Goal: Use online tool/utility: Utilize a website feature to perform a specific function

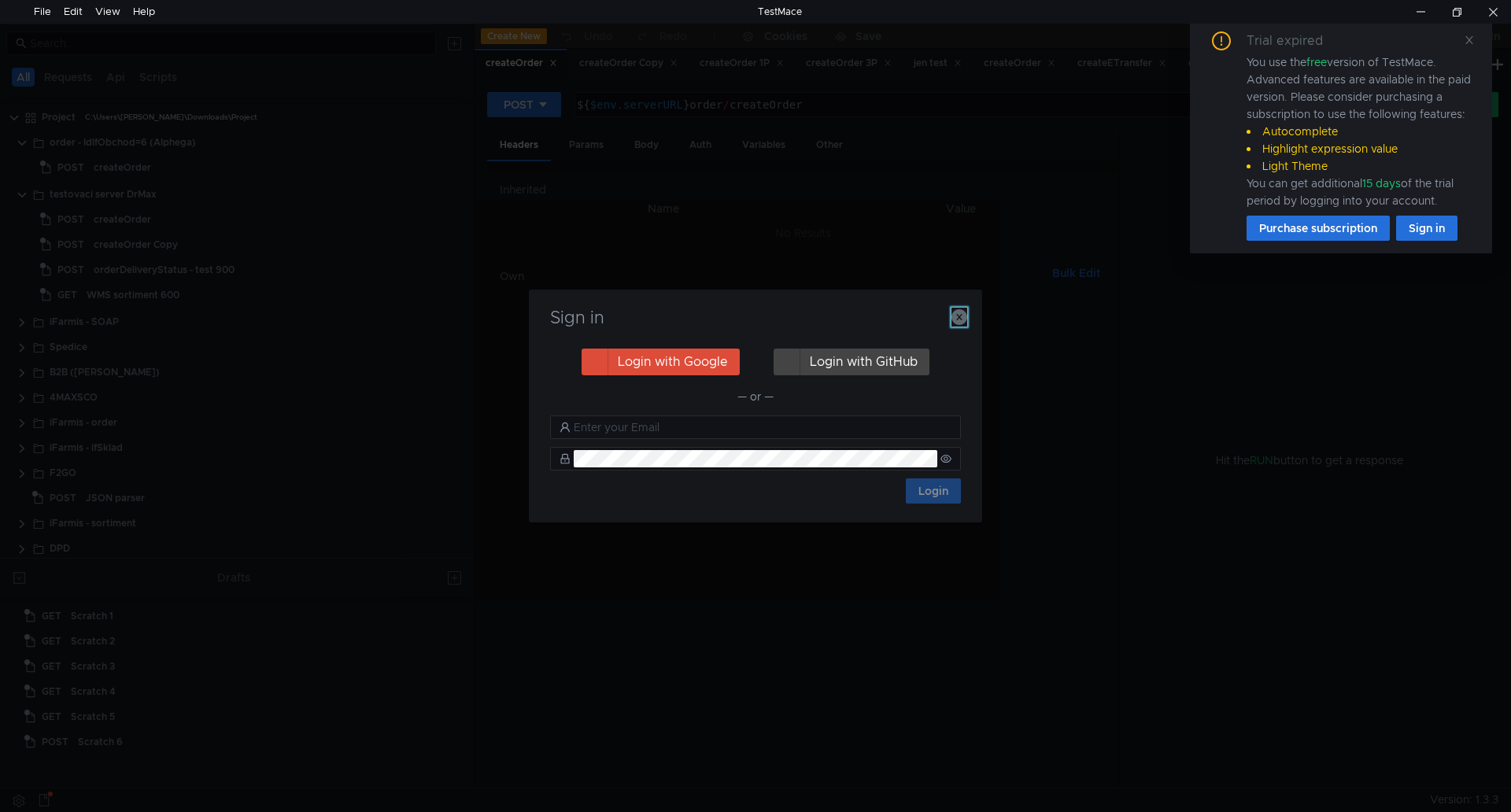
click at [960, 324] on icon "button" at bounding box center [960, 318] width 16 height 16
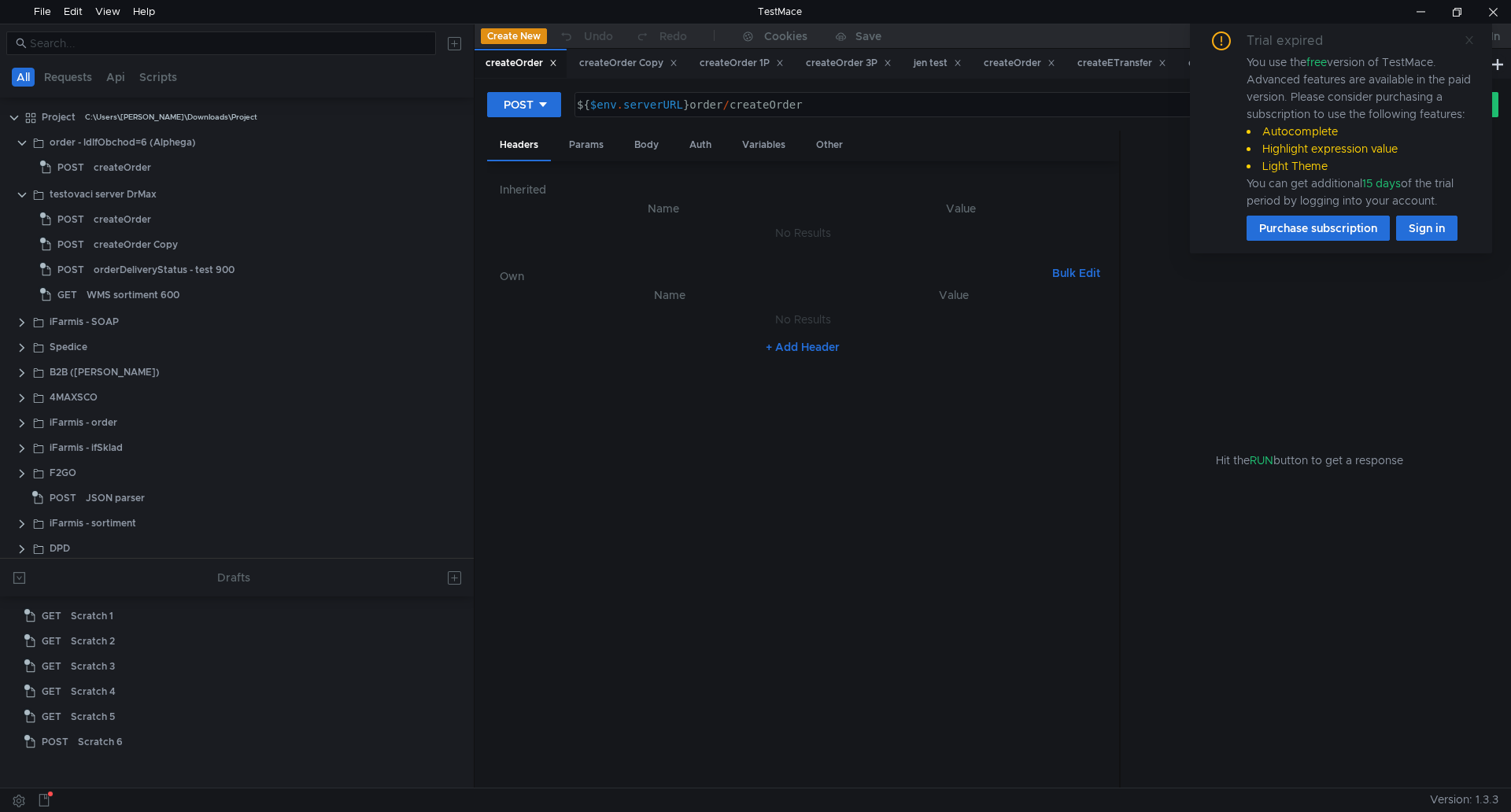
click at [1474, 43] on icon at bounding box center [1469, 40] width 11 height 11
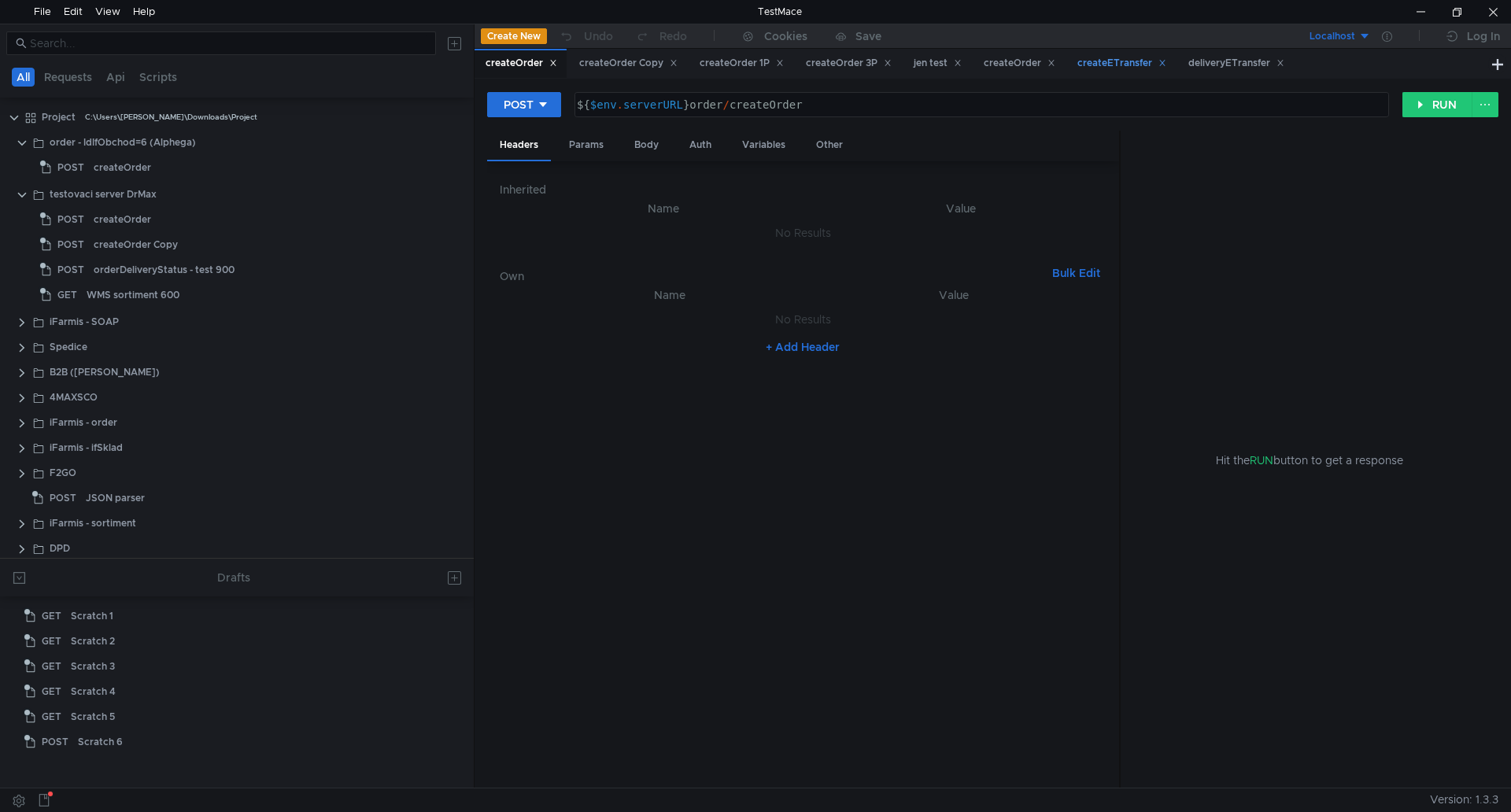
click at [1139, 71] on div "createETransfer" at bounding box center [1121, 63] width 89 height 17
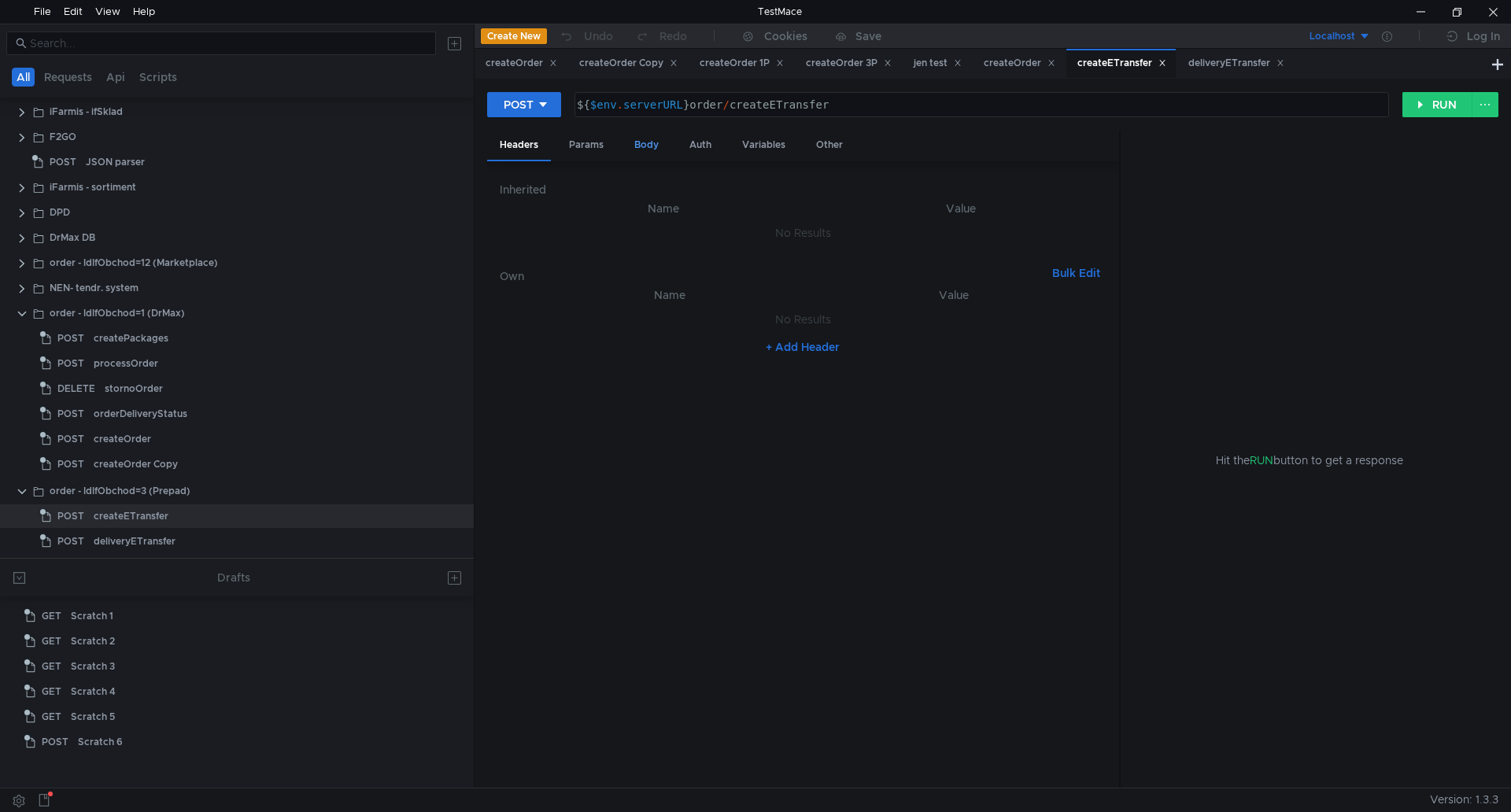
click at [650, 155] on div "Body" at bounding box center [647, 145] width 50 height 29
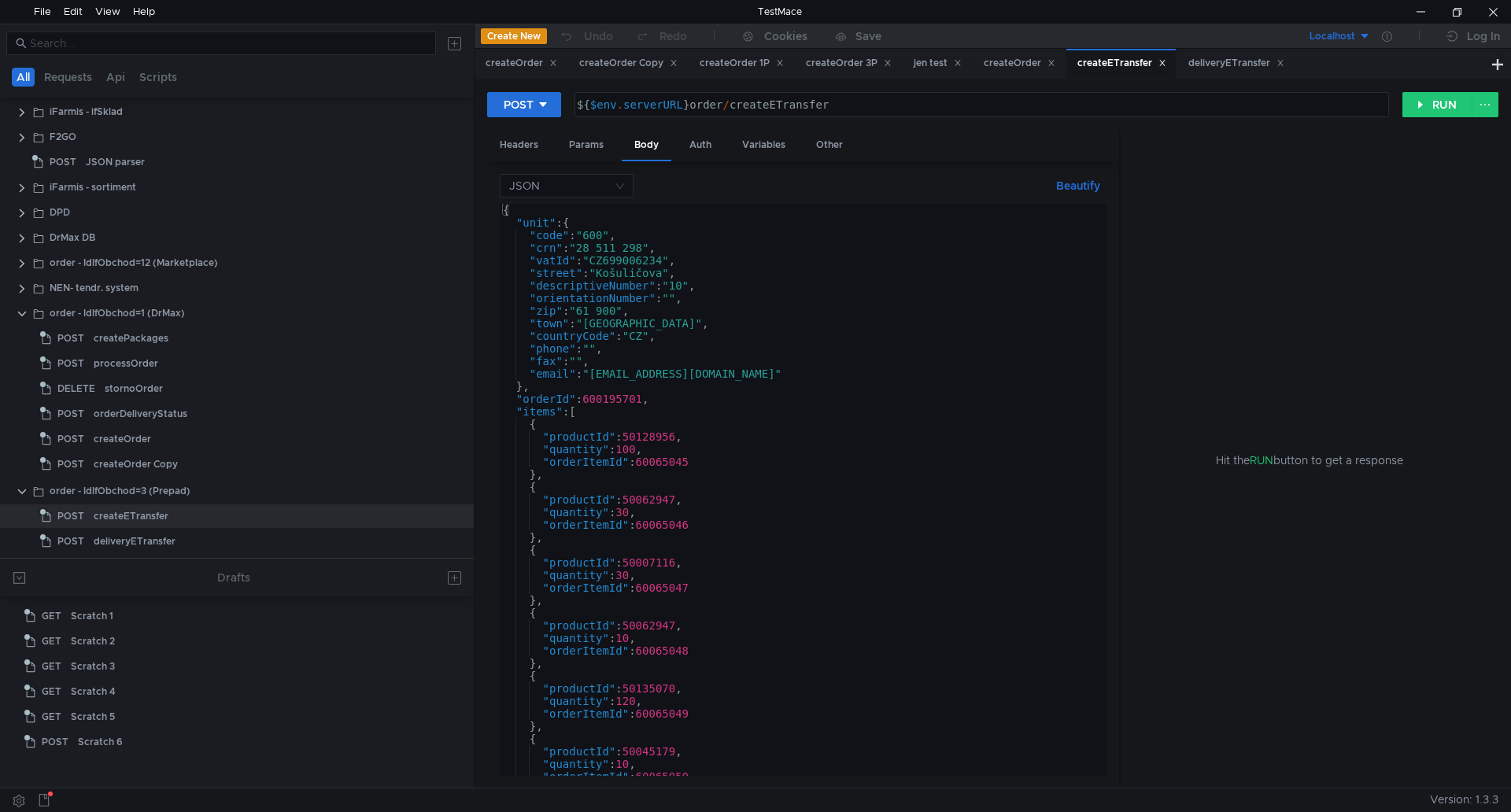
click at [719, 256] on div "{ "unit" : { "code" : "600" , "crn" : "28 511 298" , "vatId" : "CZ699006234" , …" at bounding box center [800, 502] width 600 height 598
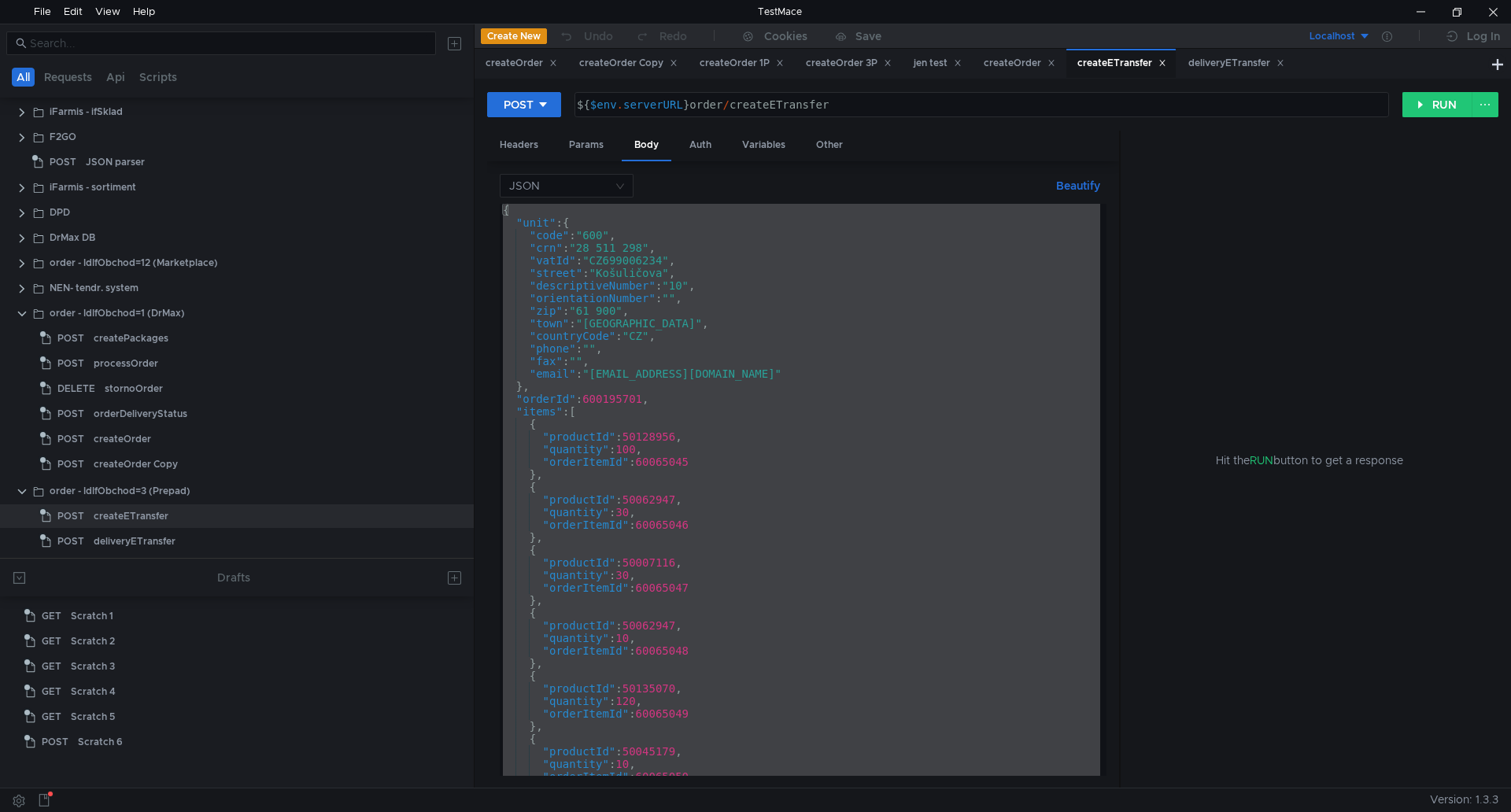
paste textarea
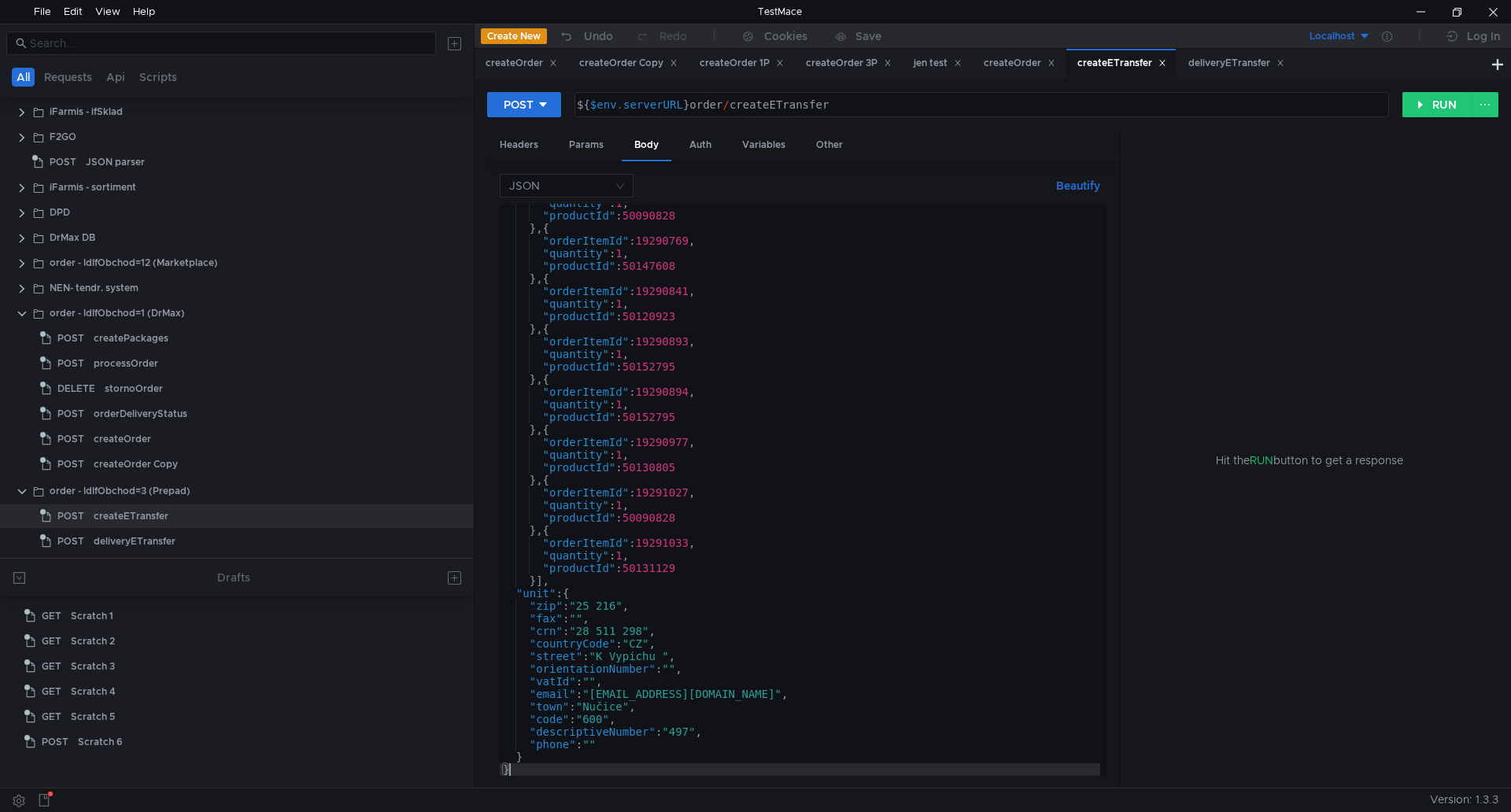
click at [1063, 186] on button "Beautify" at bounding box center [1078, 185] width 57 height 19
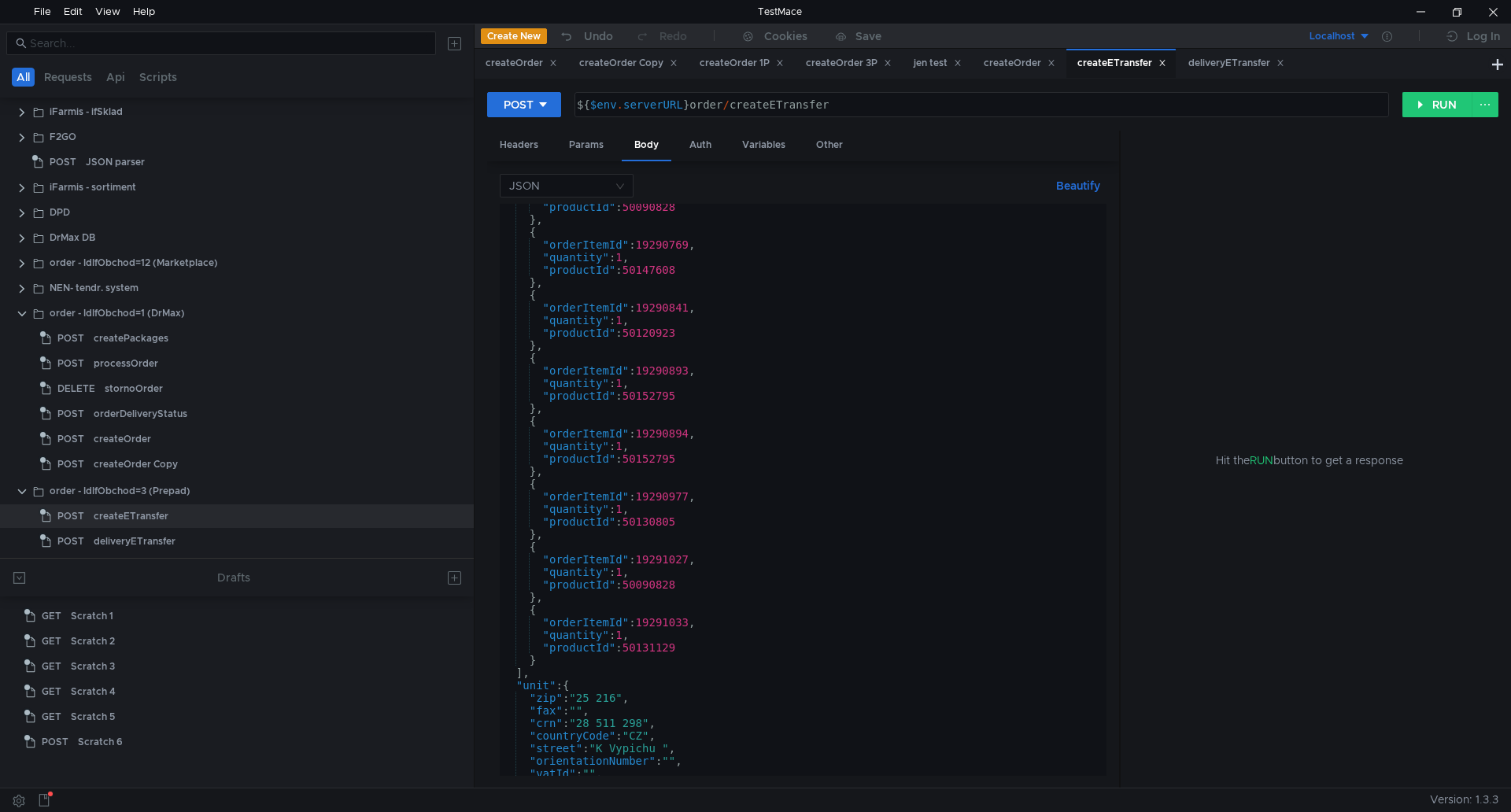
scroll to position [422, 0]
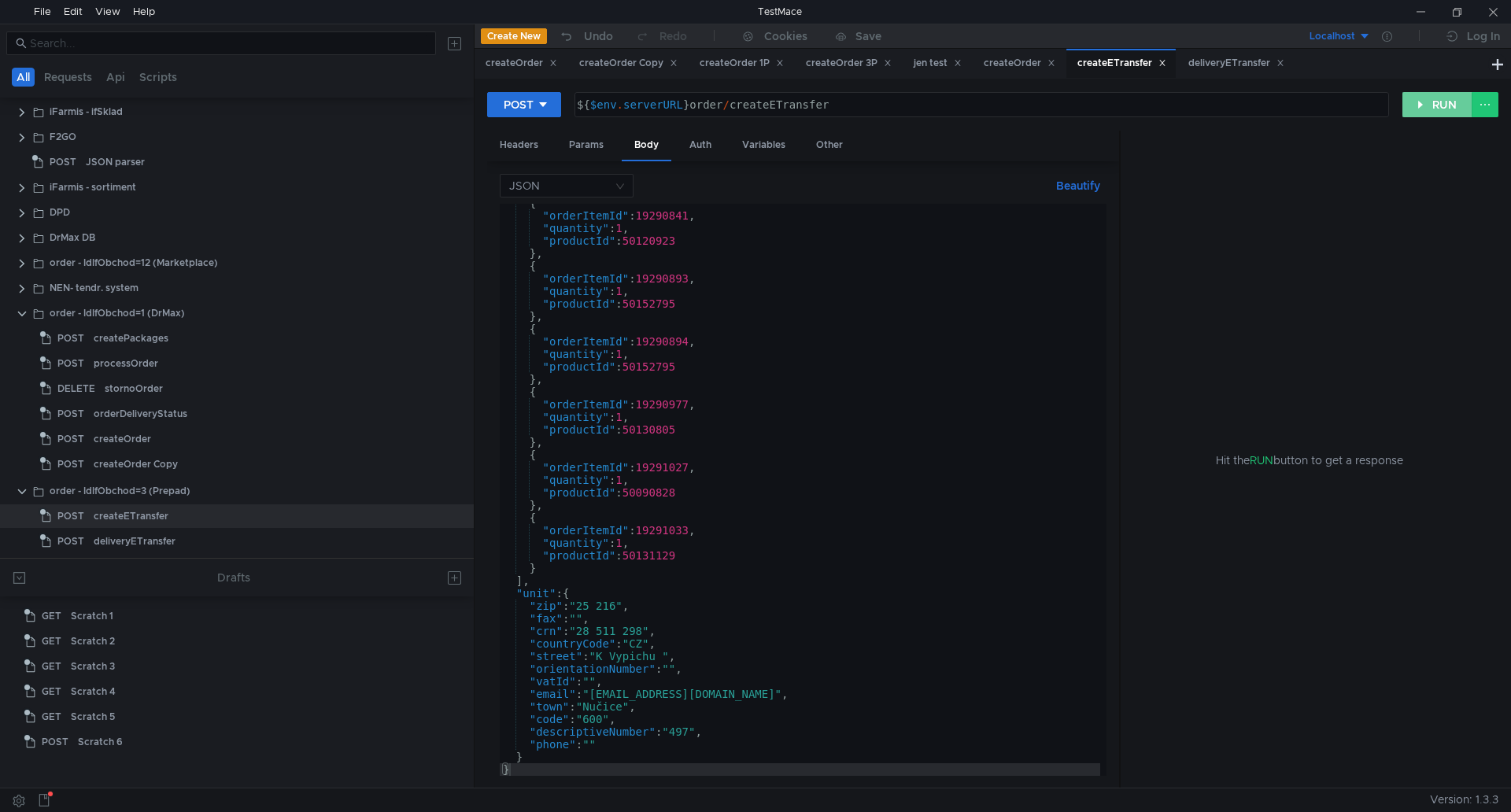
click at [1427, 100] on button "RUN" at bounding box center [1437, 105] width 70 height 25
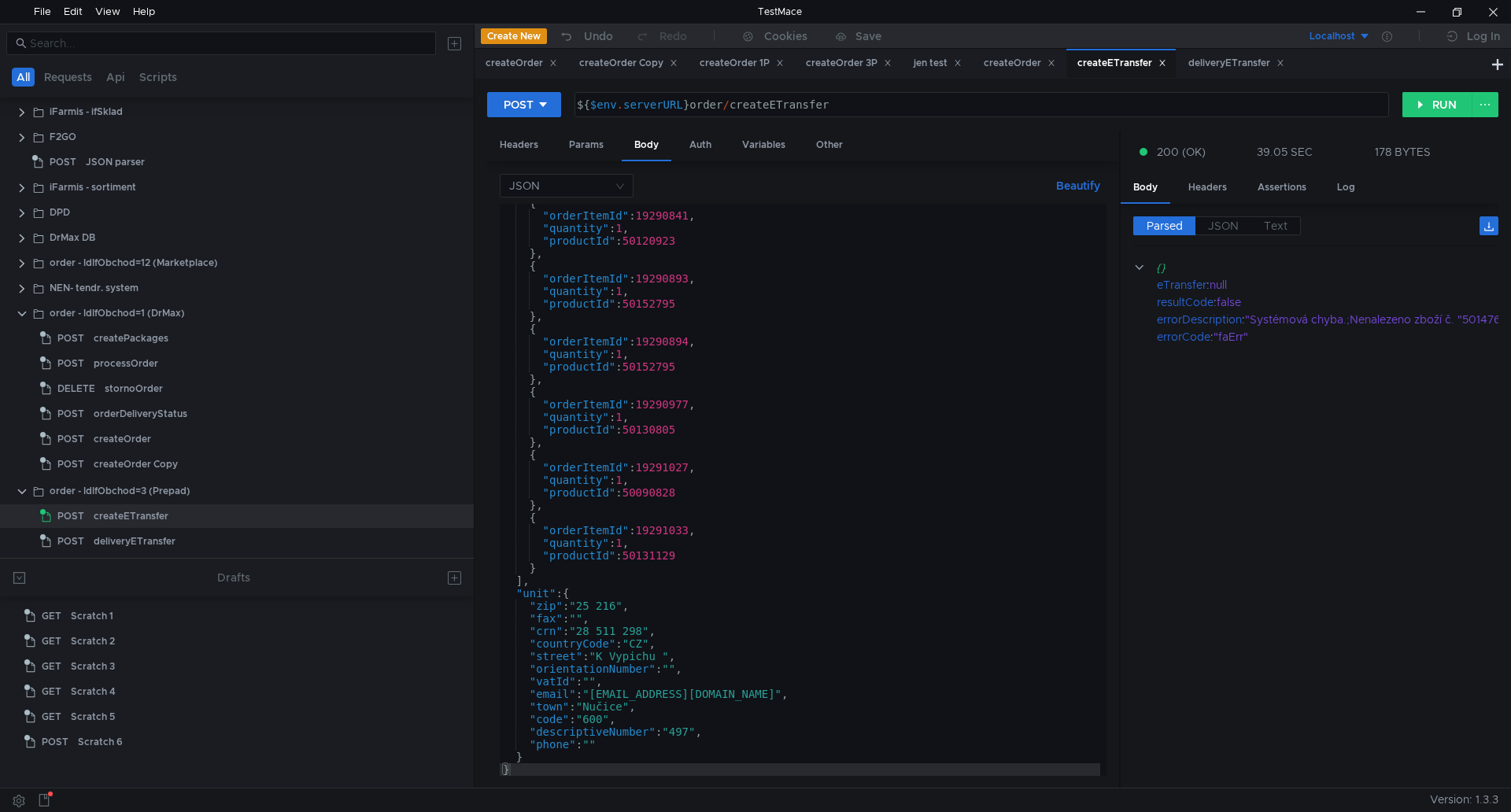
drag, startPoint x: 1246, startPoint y: 767, endPoint x: 1265, endPoint y: 770, distance: 19.2
click at [1263, 770] on cdk-virtual-scroll-viewport "{} eTransfer : null resultCode : false errorDescription : "Systémová chyba.;Nen…" at bounding box center [1315, 517] width 366 height 517
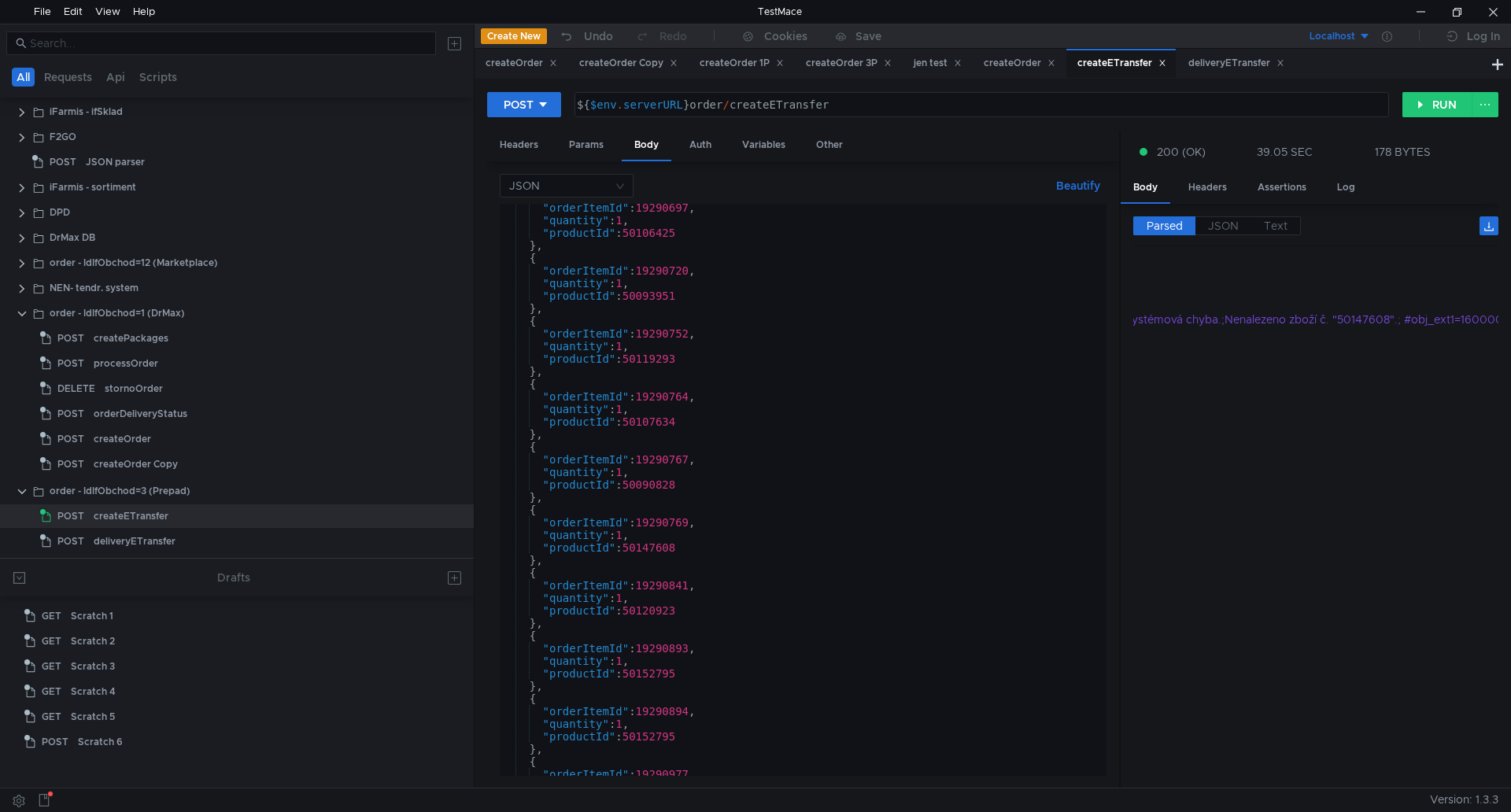
scroll to position [65, 0]
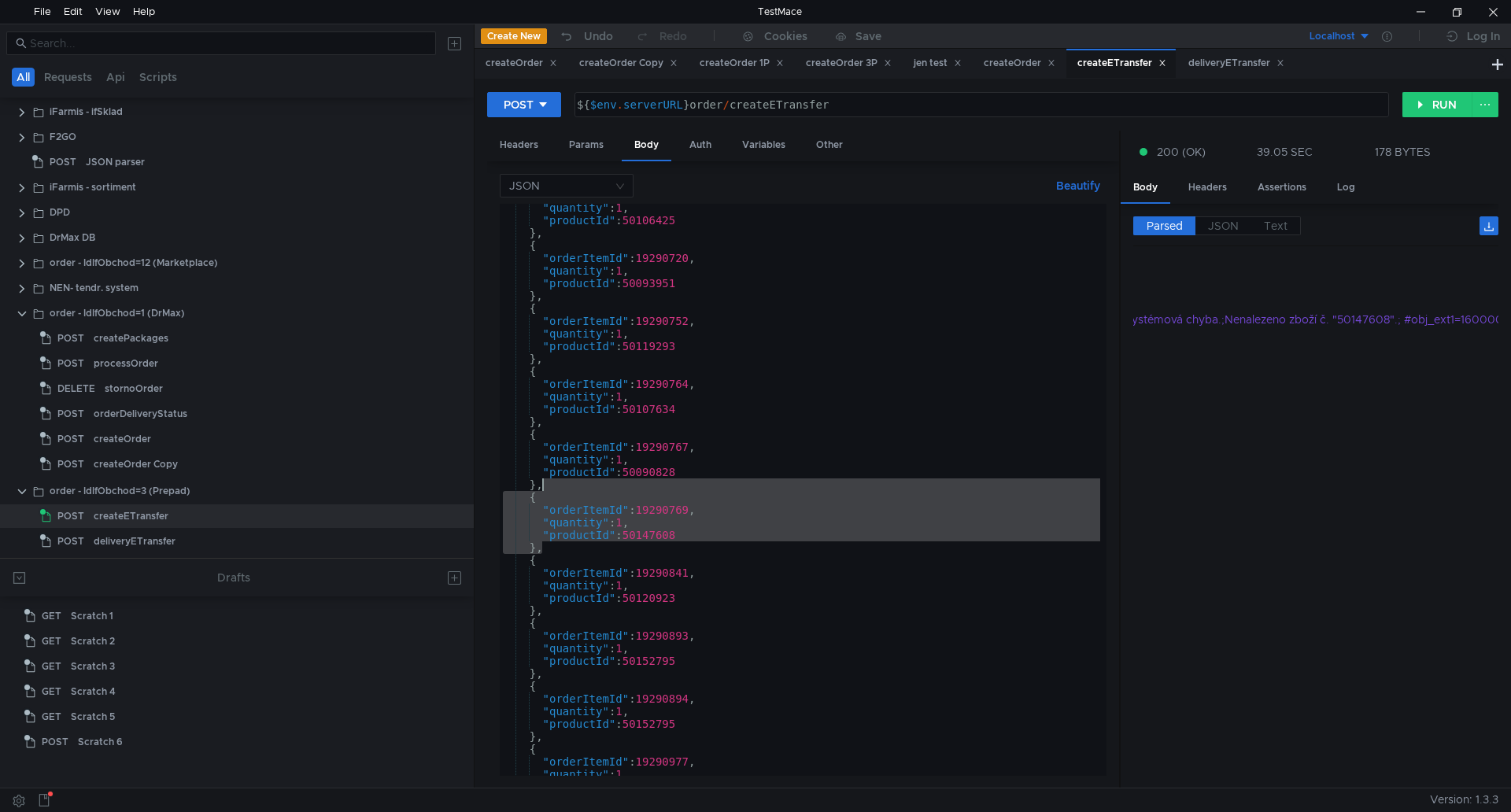
drag, startPoint x: 559, startPoint y: 550, endPoint x: 560, endPoint y: 484, distance: 66.0
click at [560, 484] on div ""quantity" : 1 , "productId" : 50106425 } , { "orderItemId" : 19290720 , "quant…" at bounding box center [800, 501] width 600 height 598
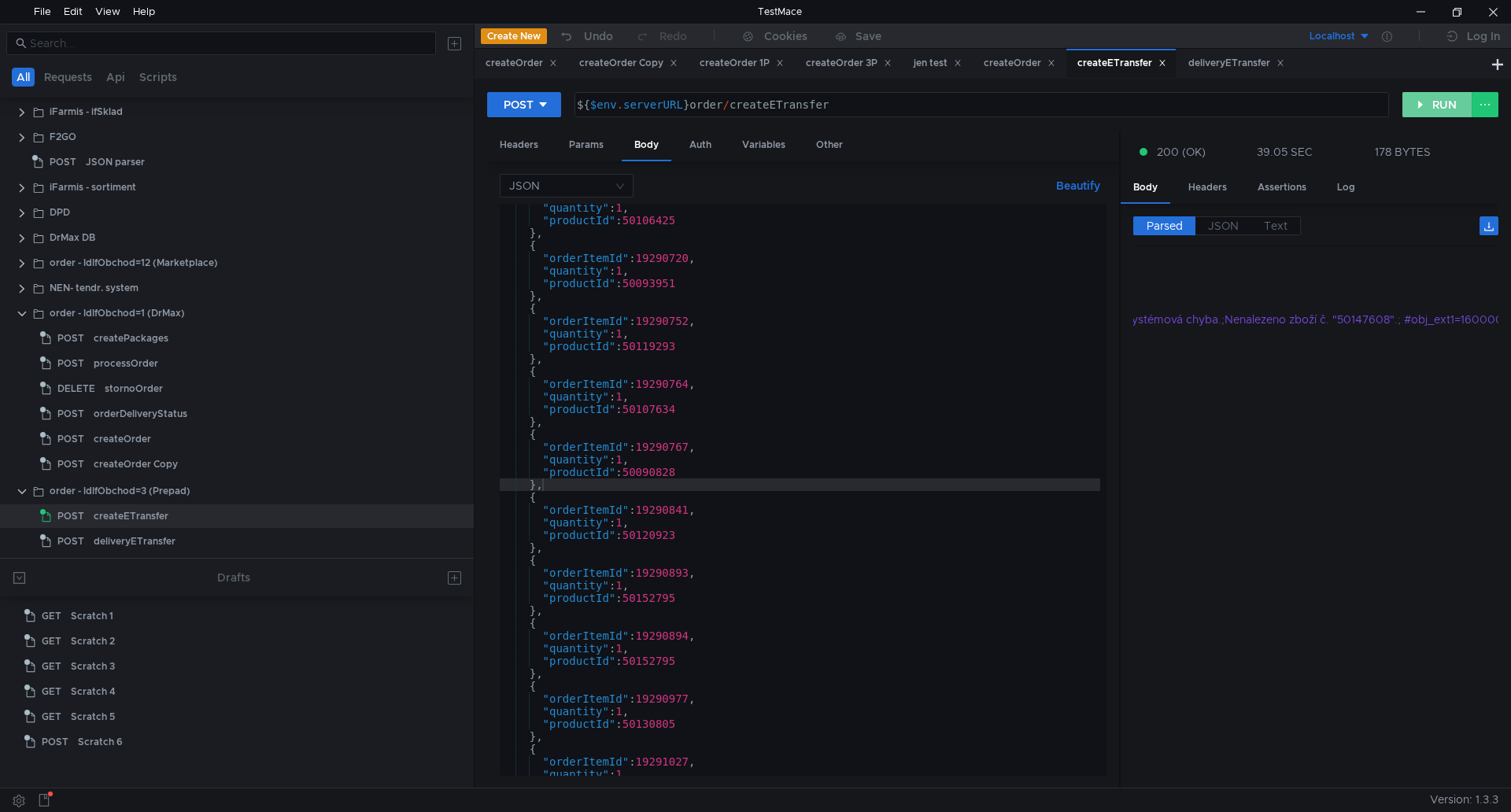
click at [1415, 113] on button "RUN" at bounding box center [1437, 105] width 70 height 25
drag, startPoint x: 1467, startPoint y: 318, endPoint x: 1332, endPoint y: 318, distance: 135.0
click at [1332, 318] on div ""Systémová chyba.;Nenalezeno zboží č. "50152795".; #obj_ext1=16000079383/"" at bounding box center [1266, 318] width 427 height 17
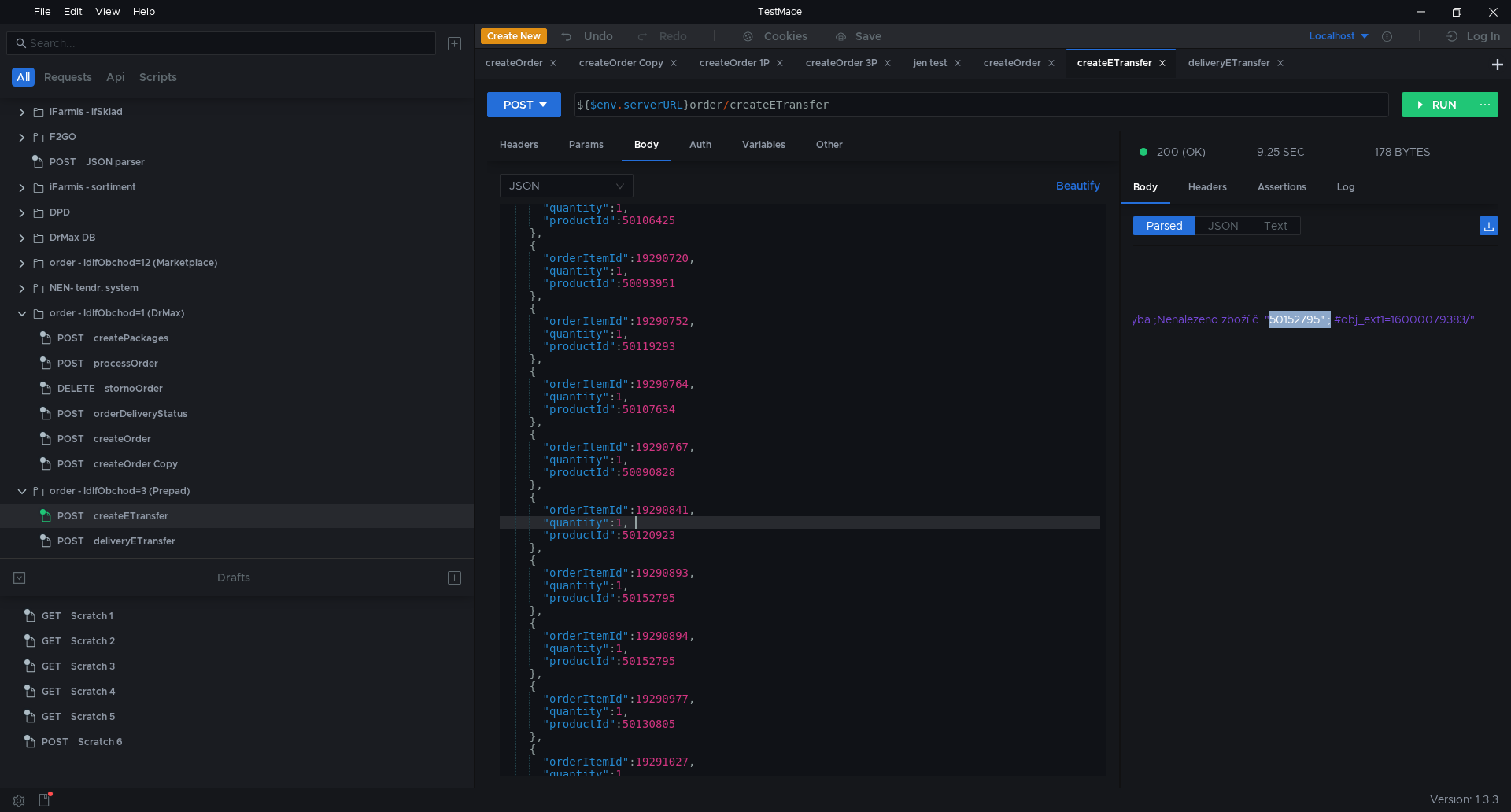
click at [885, 527] on div ""quantity" : 1 , "productId" : 50106425 } , { "orderItemId" : 19290720 , "quant…" at bounding box center [800, 501] width 600 height 598
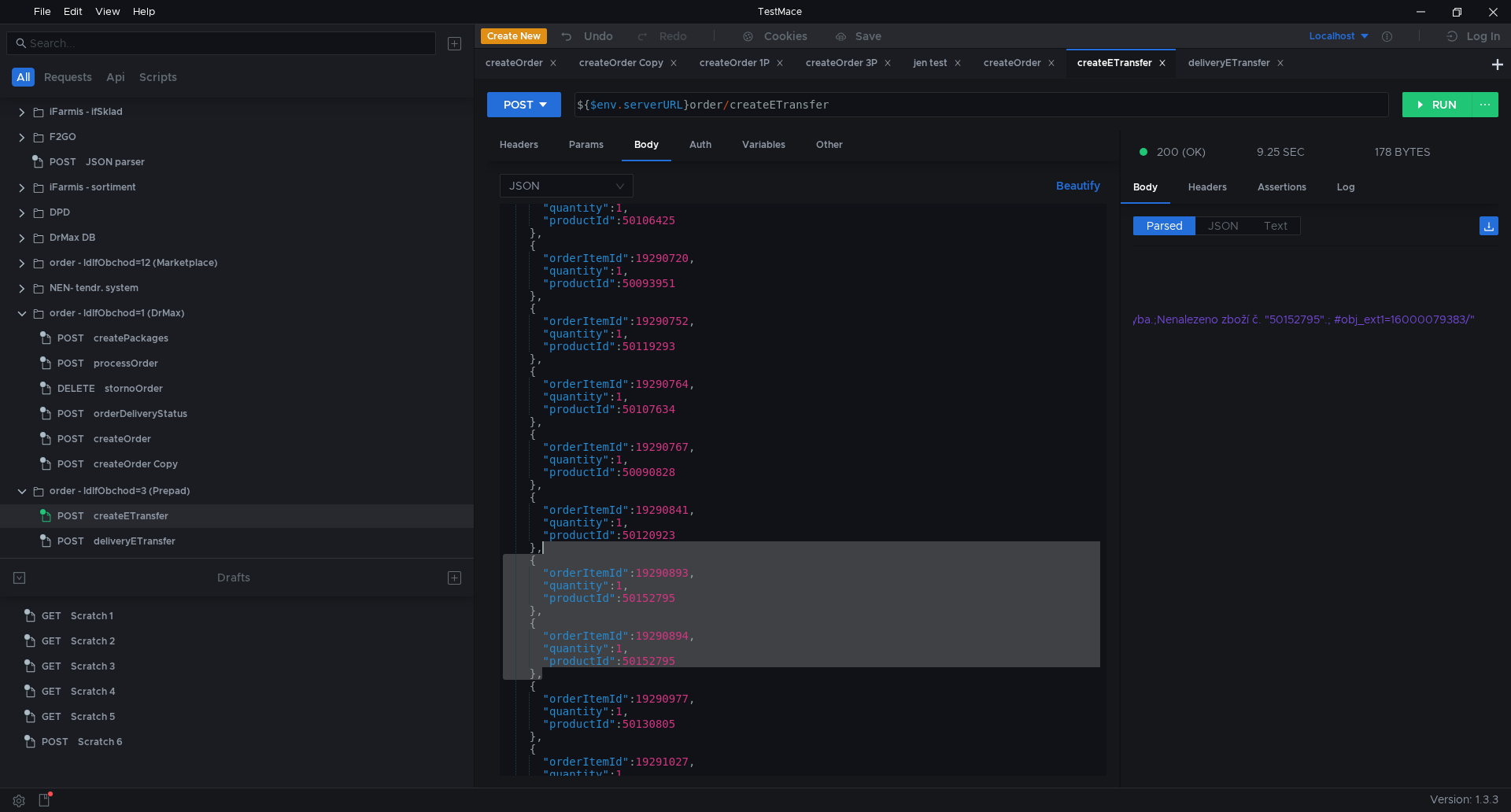
drag, startPoint x: 548, startPoint y: 671, endPoint x: 565, endPoint y: 551, distance: 121.2
click at [565, 551] on div ""quantity" : 1 , "productId" : 50106425 } , { "orderItemId" : 19290720 , "quant…" at bounding box center [800, 501] width 600 height 598
type textarea "},"
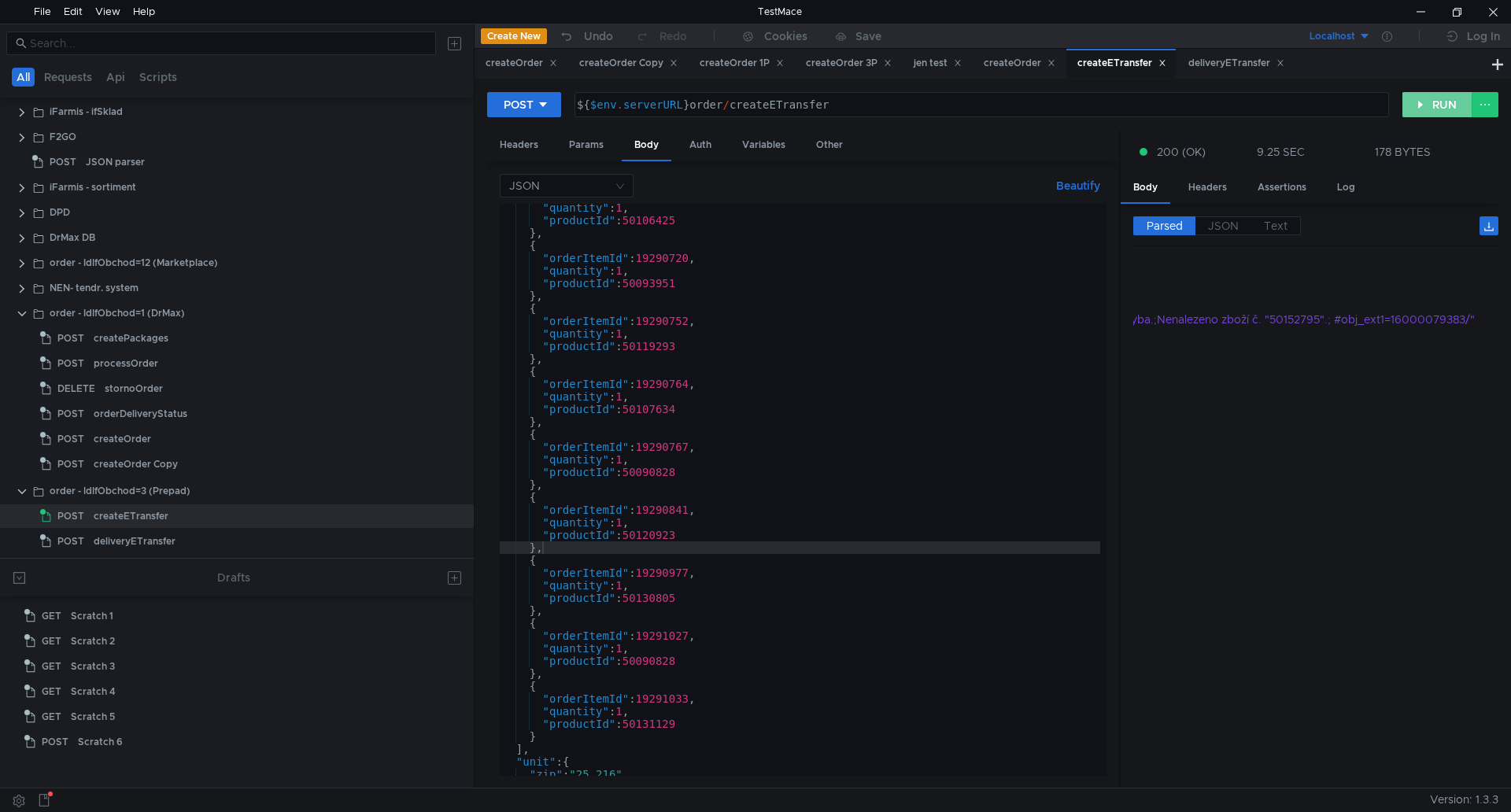
click at [1437, 110] on button "RUN" at bounding box center [1437, 105] width 70 height 25
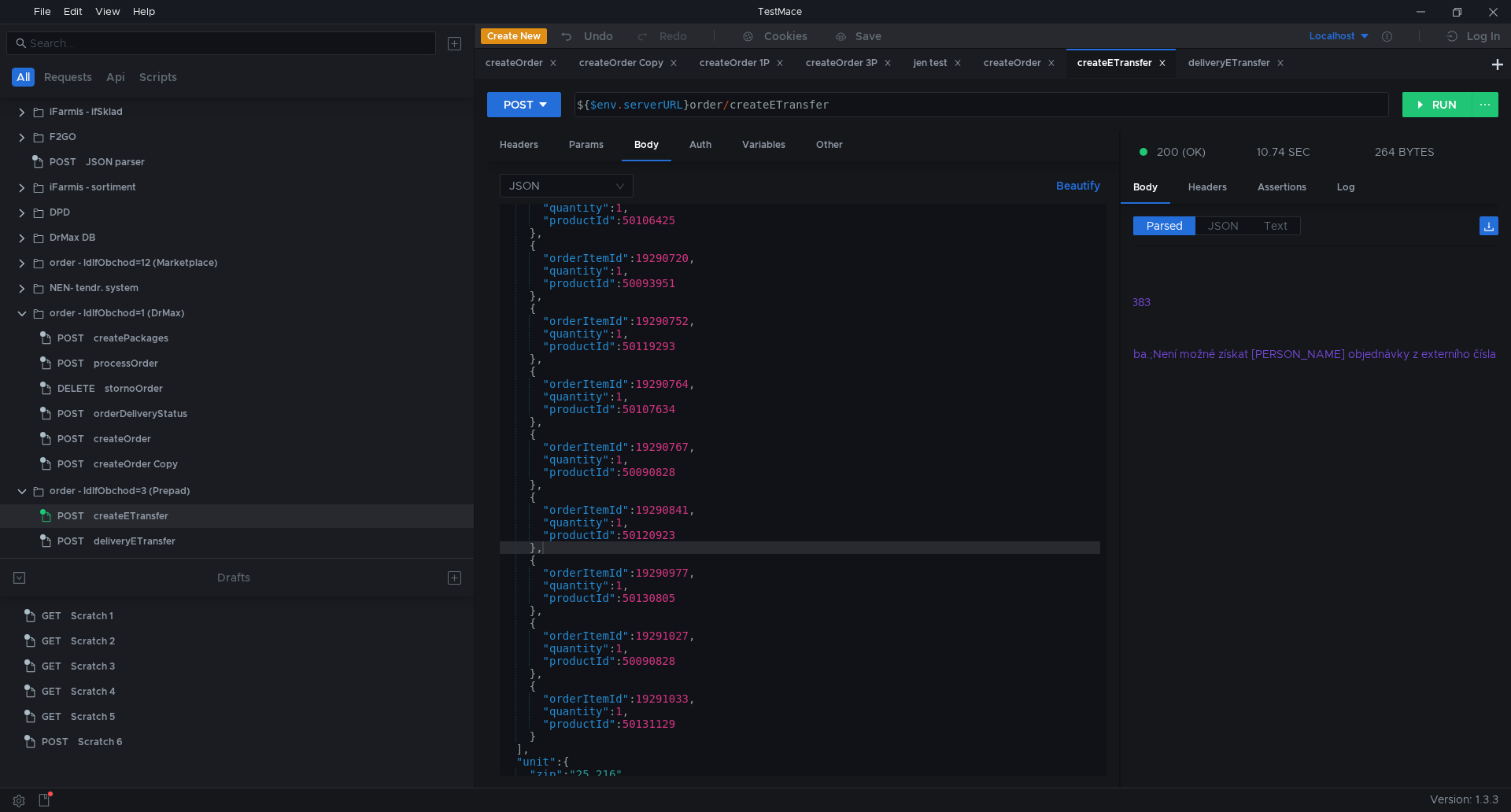
scroll to position [0, 0]
click at [1419, 95] on button "RUN" at bounding box center [1437, 105] width 70 height 25
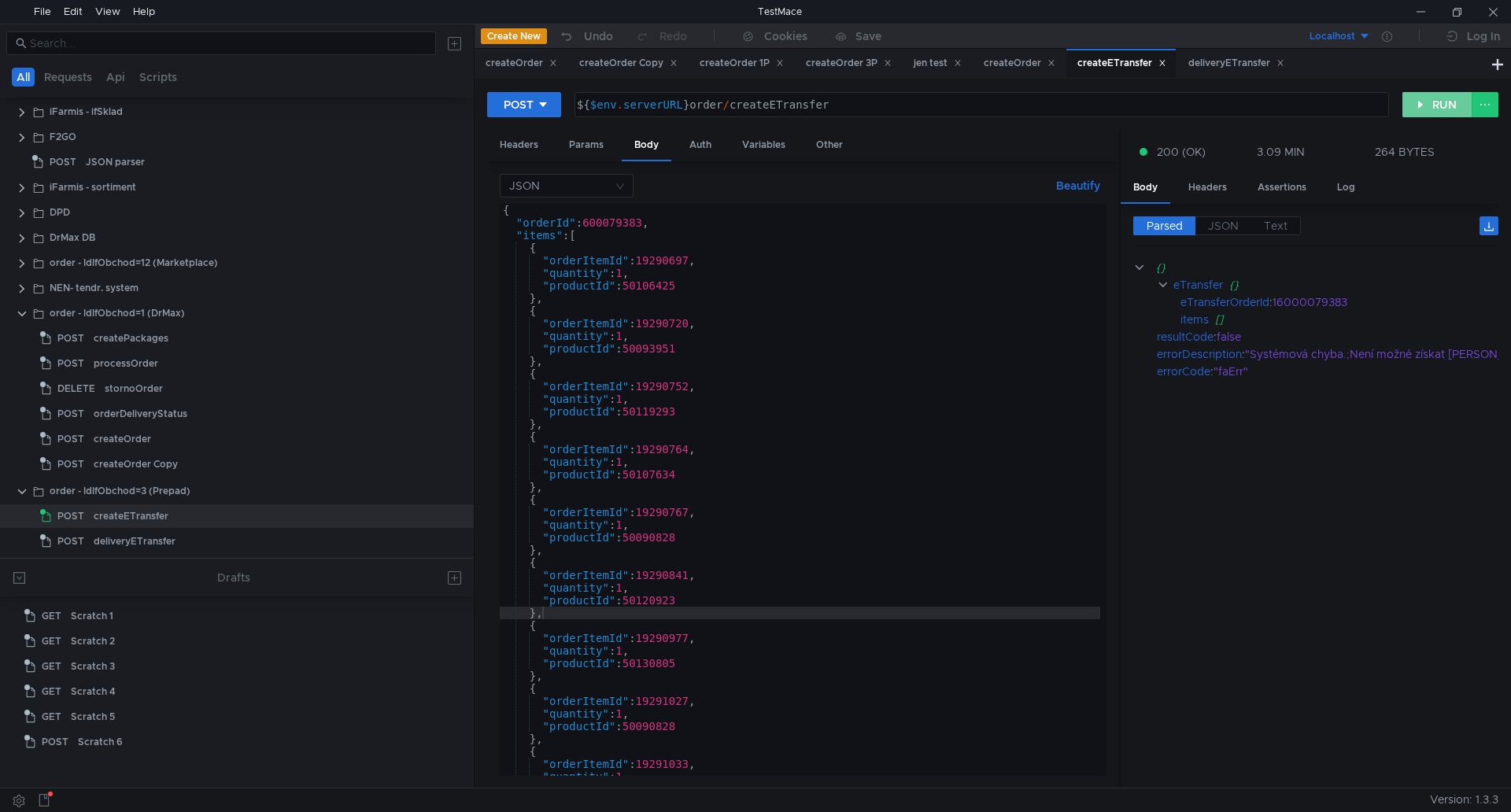
click at [1427, 105] on button "RUN" at bounding box center [1437, 105] width 70 height 25
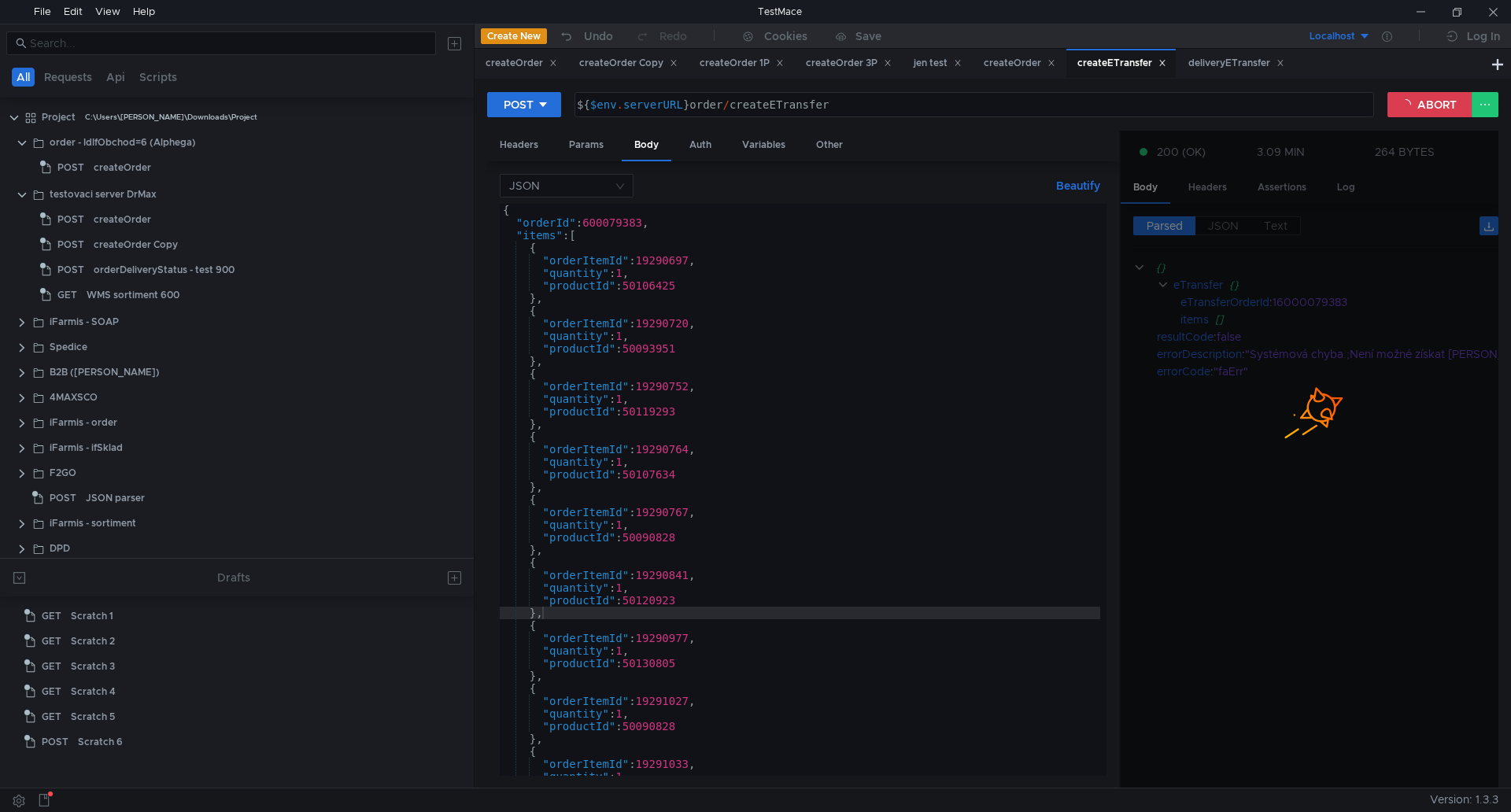
scroll to position [336, 0]
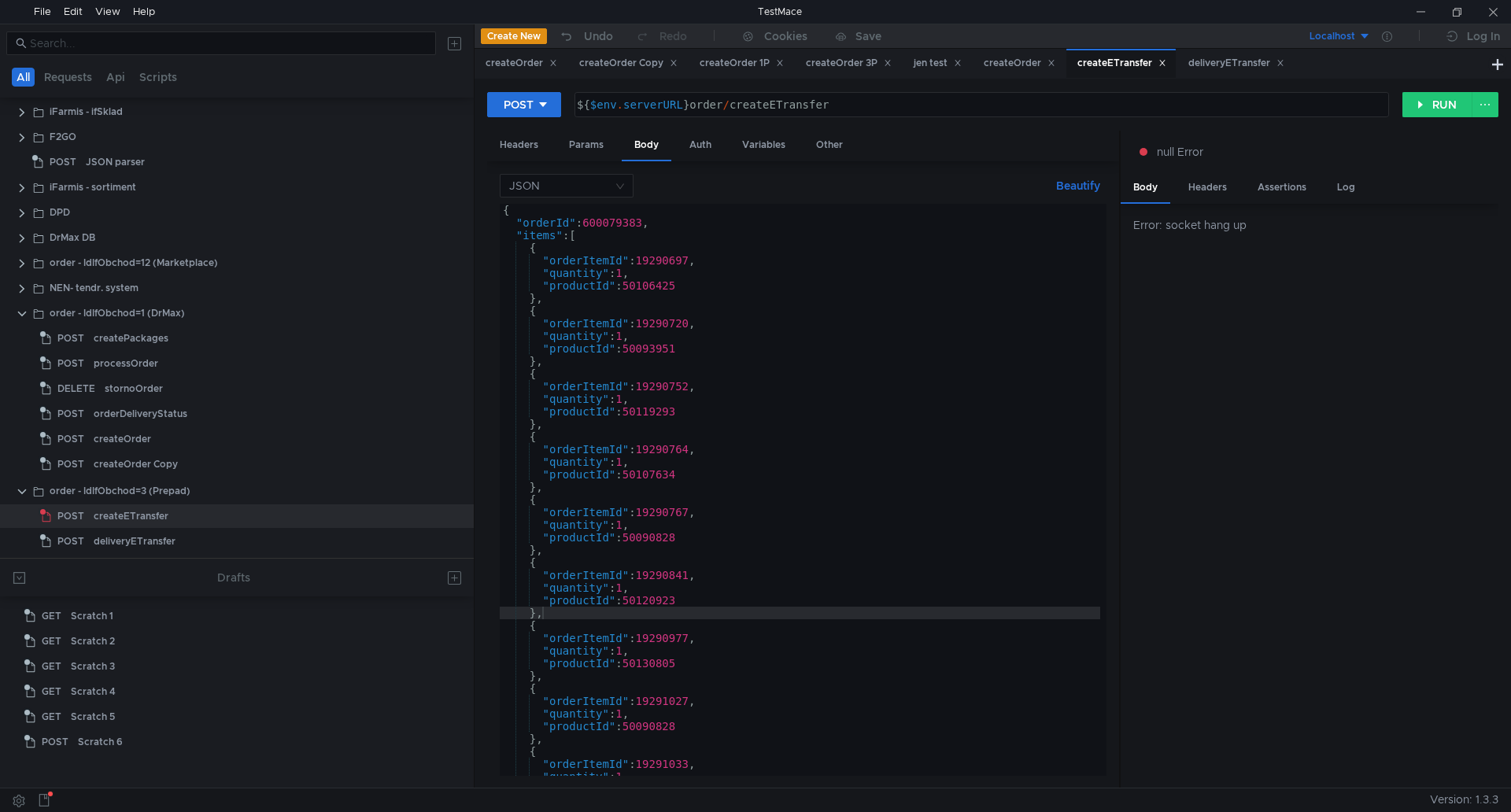
click at [1294, 646] on div "Error: socket hang up" at bounding box center [1309, 495] width 378 height 584
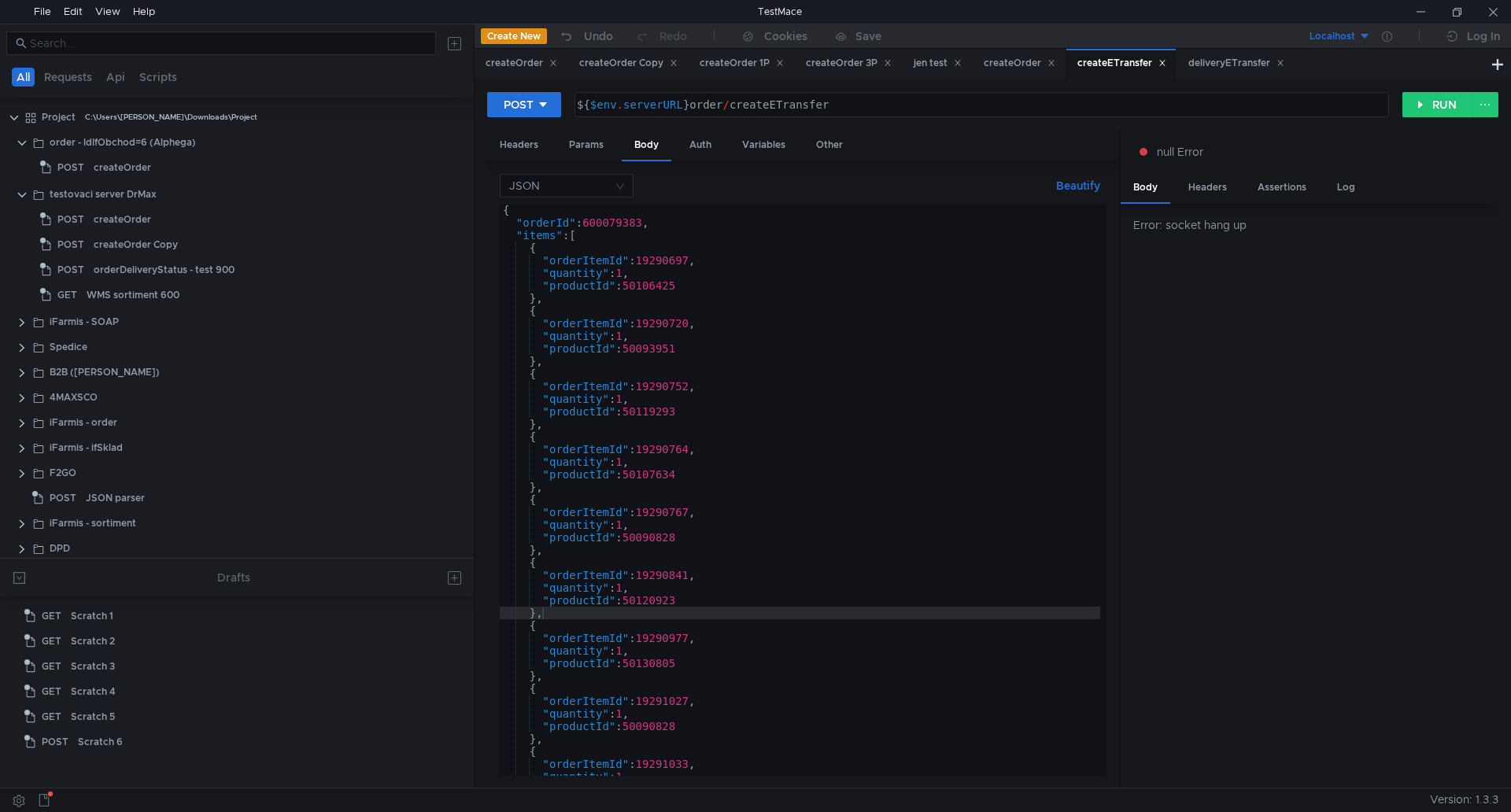
scroll to position [336, 0]
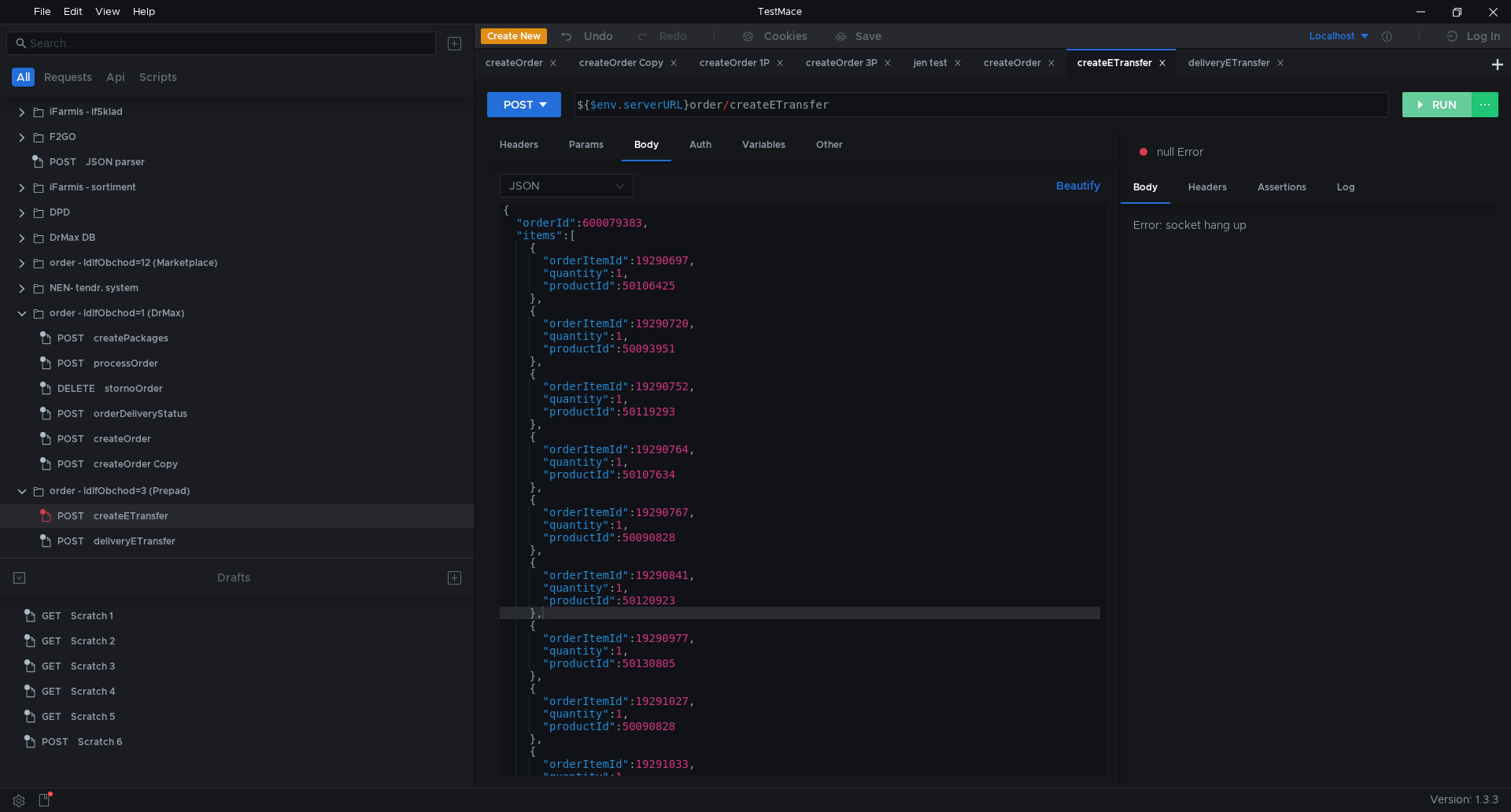
click at [1444, 108] on button "RUN" at bounding box center [1437, 105] width 70 height 25
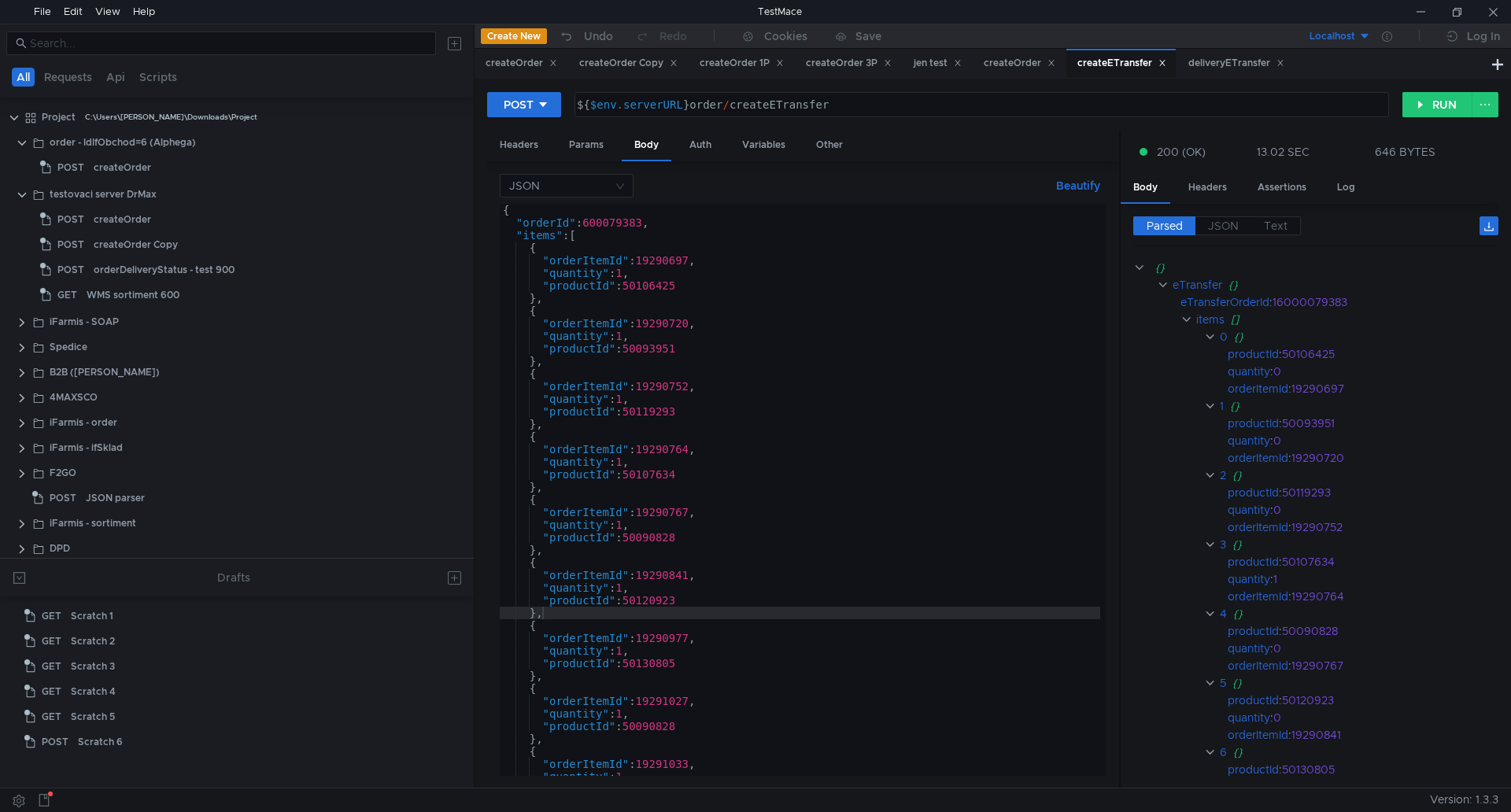
scroll to position [336, 0]
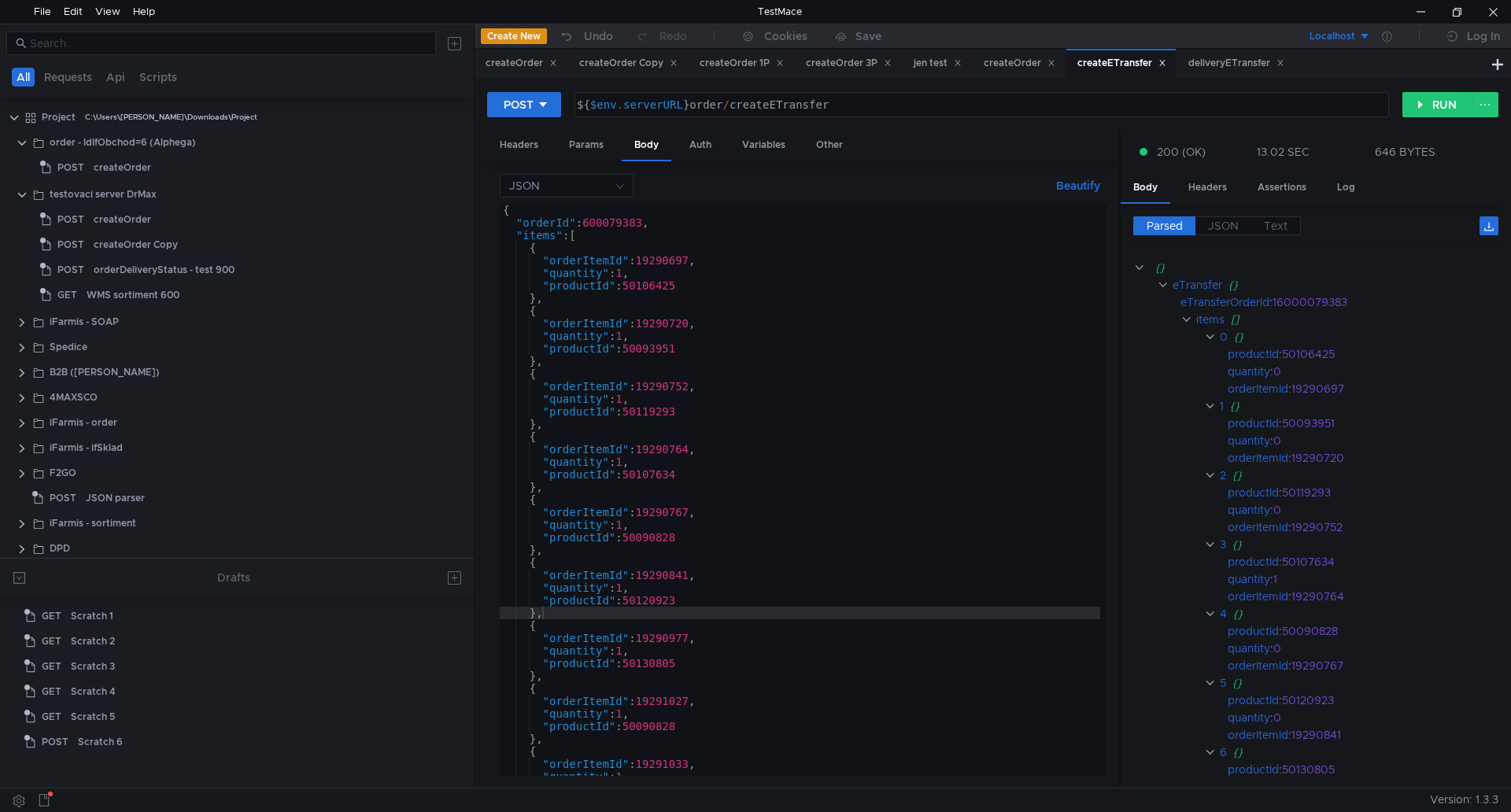
scroll to position [336, 0]
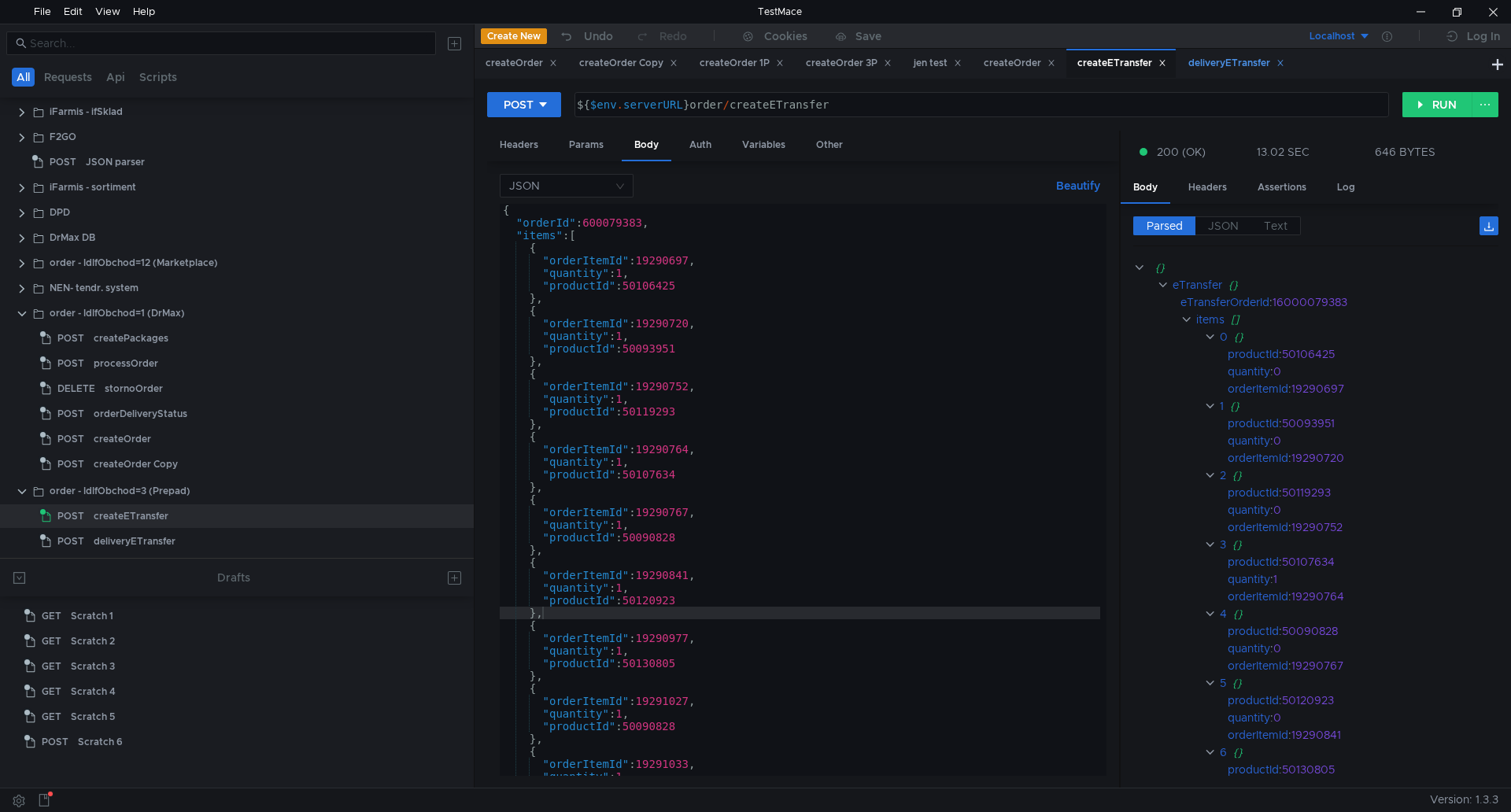
click at [1204, 70] on div "deliveryETransfer" at bounding box center [1236, 63] width 96 height 17
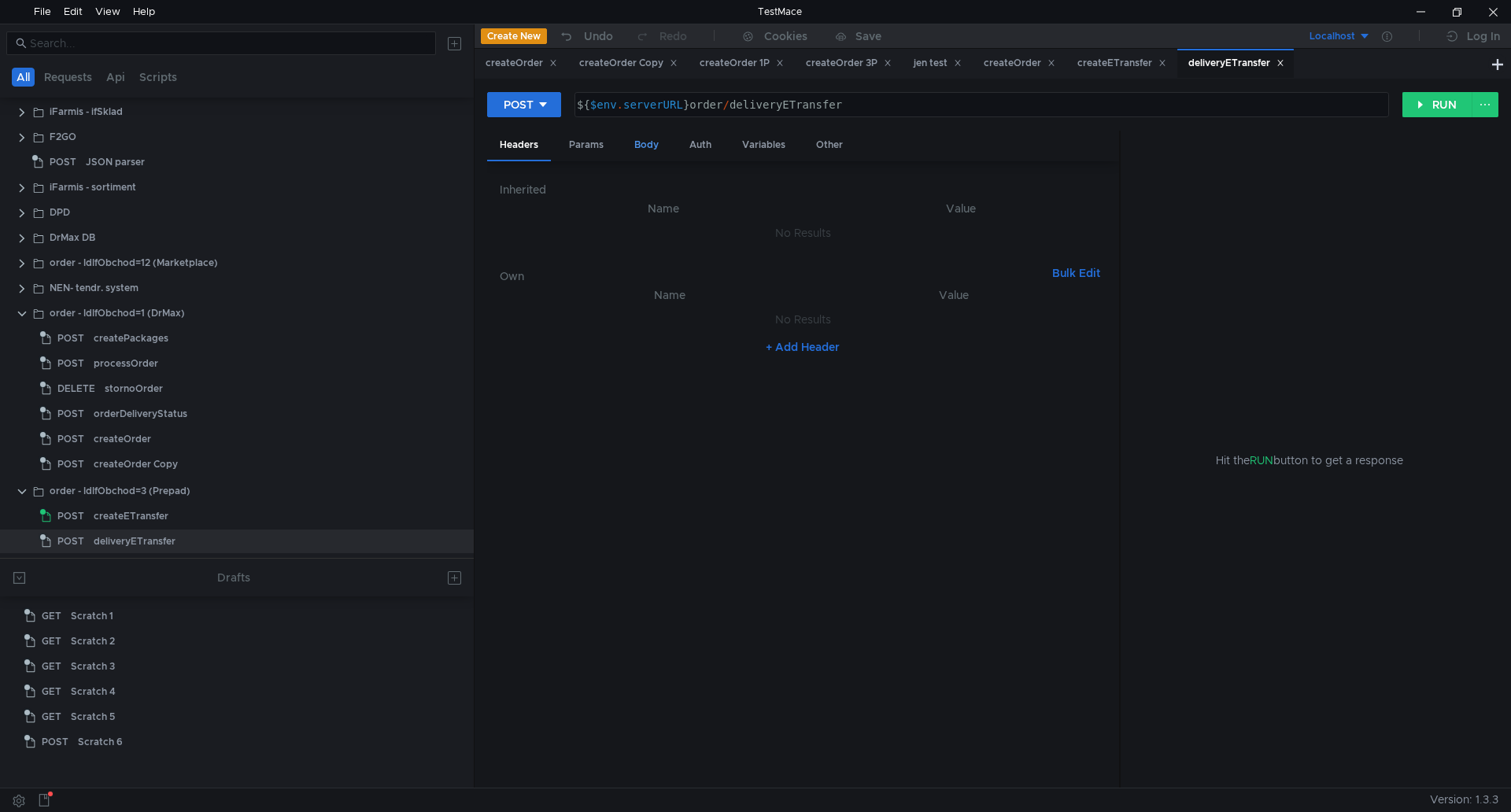
click at [661, 142] on div "Body" at bounding box center [647, 145] width 50 height 29
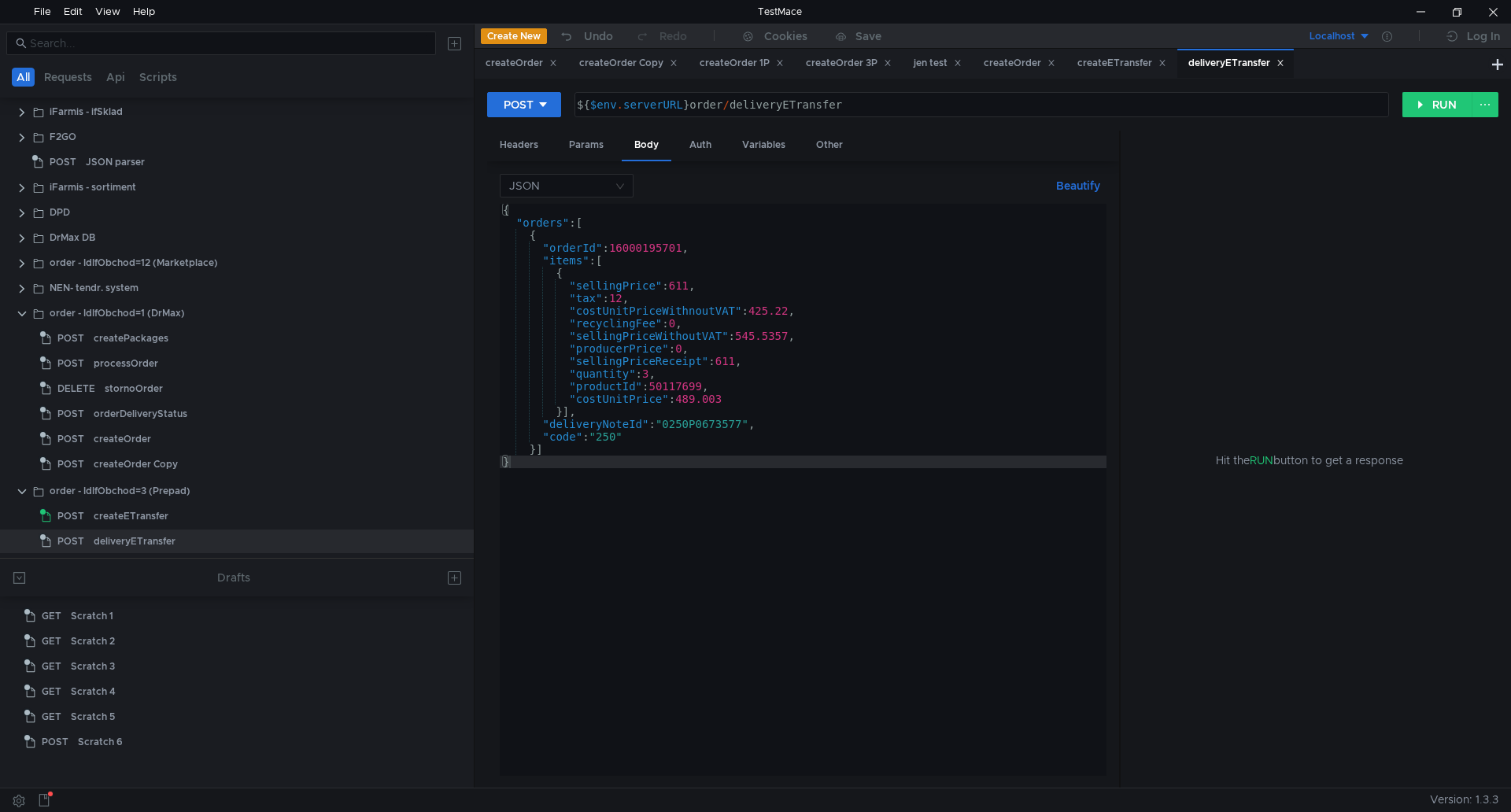
click at [764, 265] on div "{ "orders" : [ { "orderId" : 16000195701 , "items" : [ { "sellingPrice" : 611 ,…" at bounding box center [803, 502] width 607 height 598
type textarea "}] }"
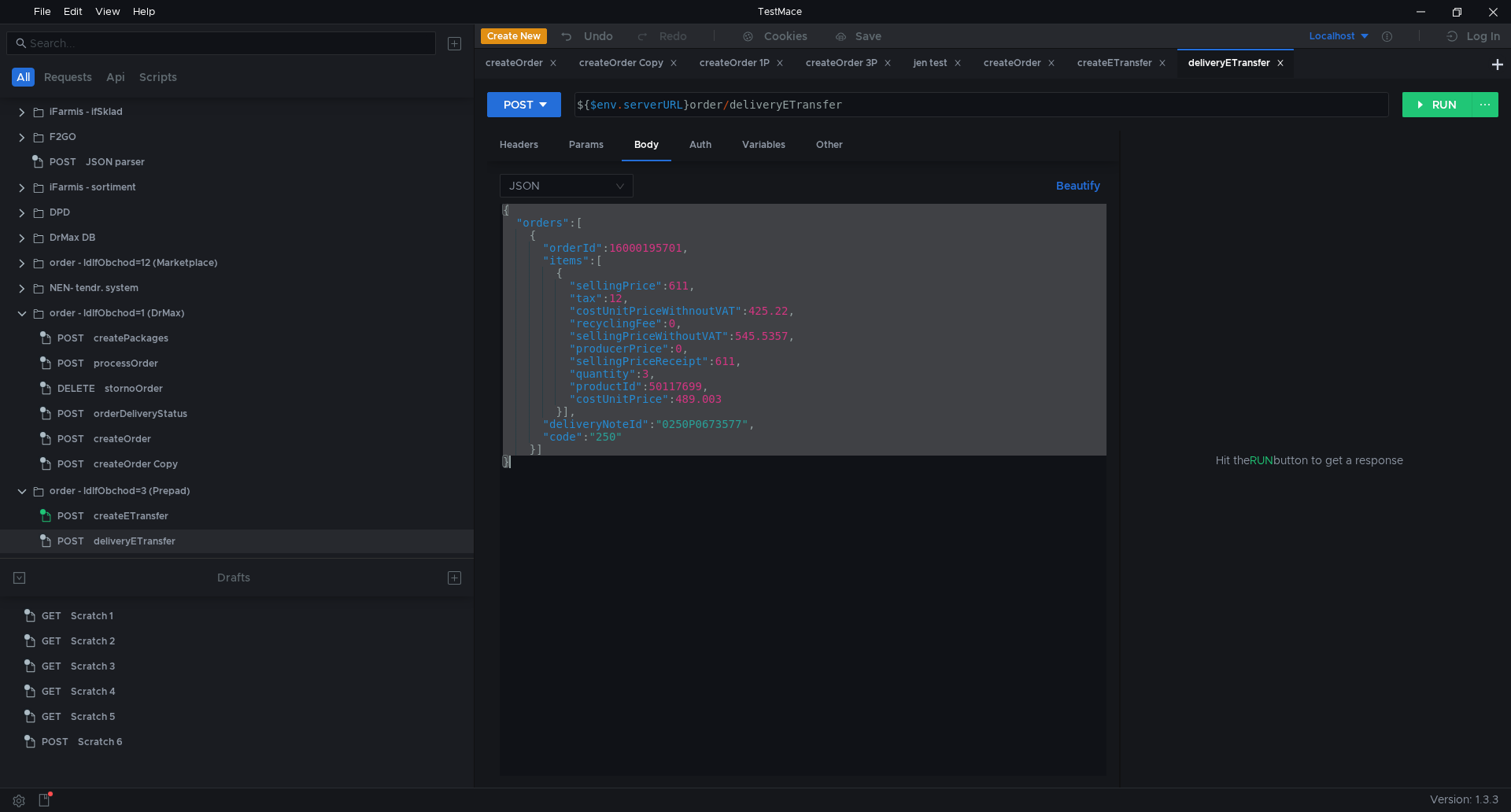
paste textarea
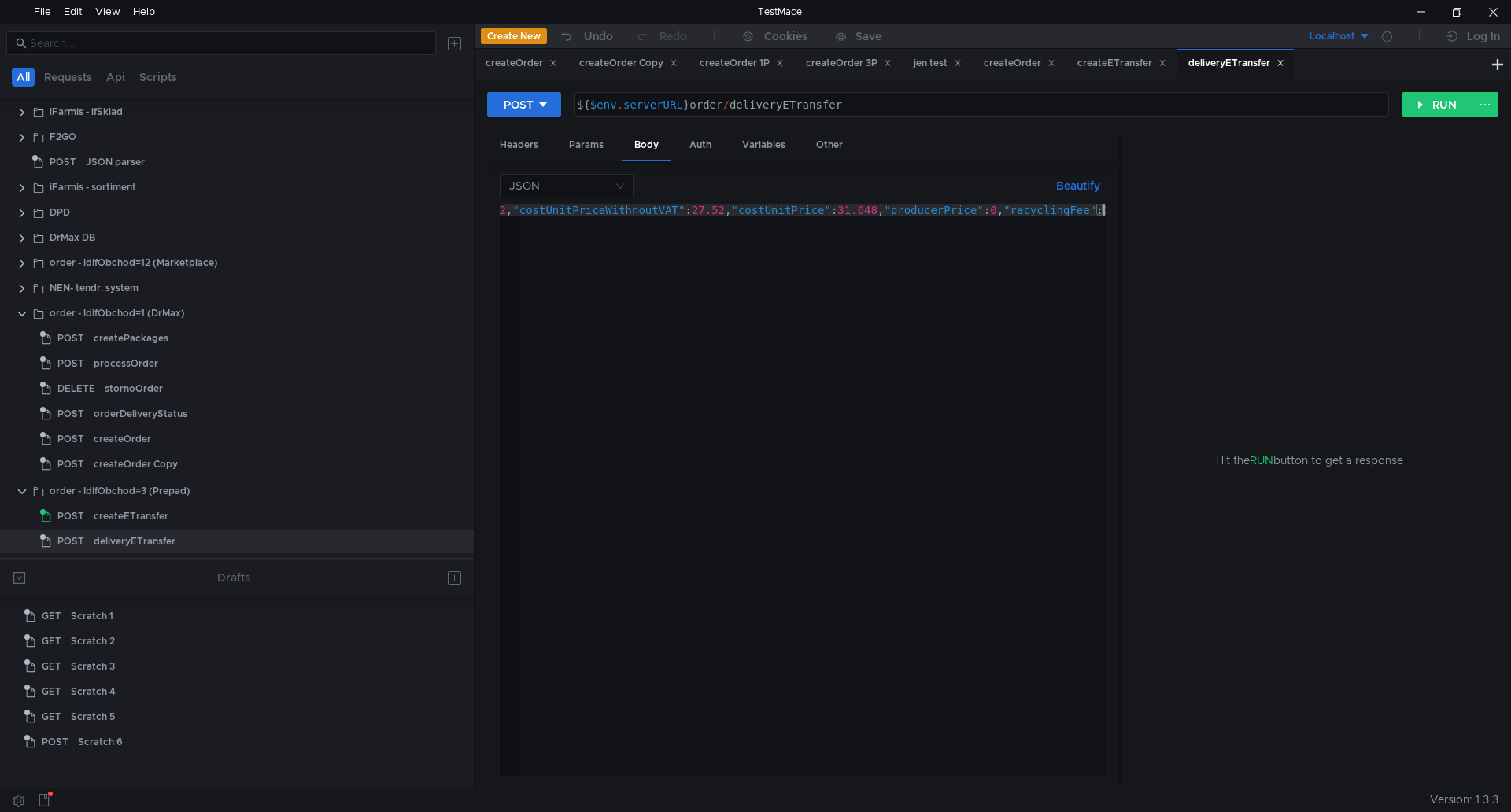
scroll to position [0, 11215]
click at [1077, 183] on button "Beautify" at bounding box center [1078, 185] width 57 height 19
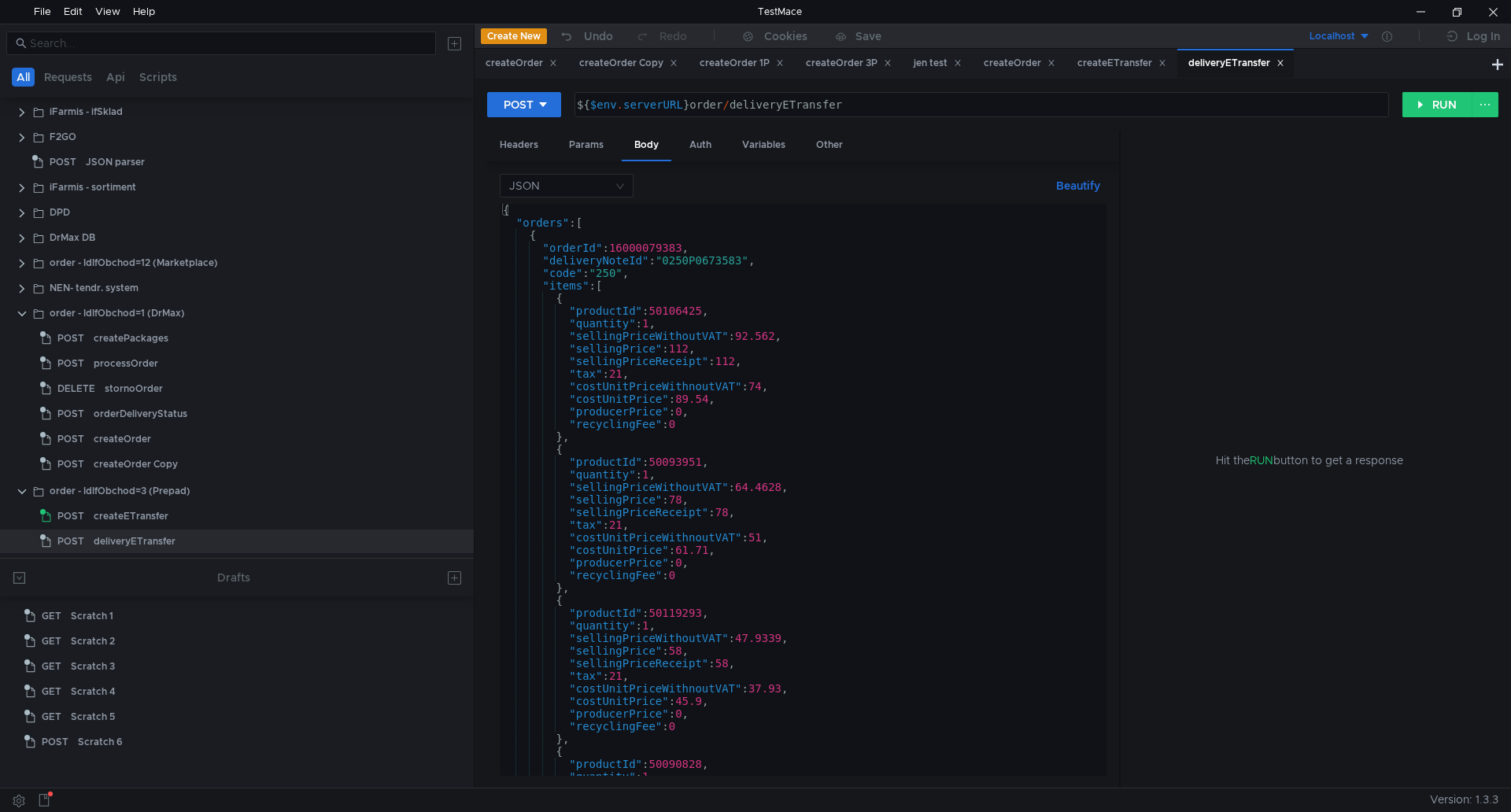
click at [971, 278] on div "{ "orders" : [ { "orderId" : 16000079383 , "deliveryNoteId" : "0250P0673583" , …" at bounding box center [800, 499] width 600 height 591
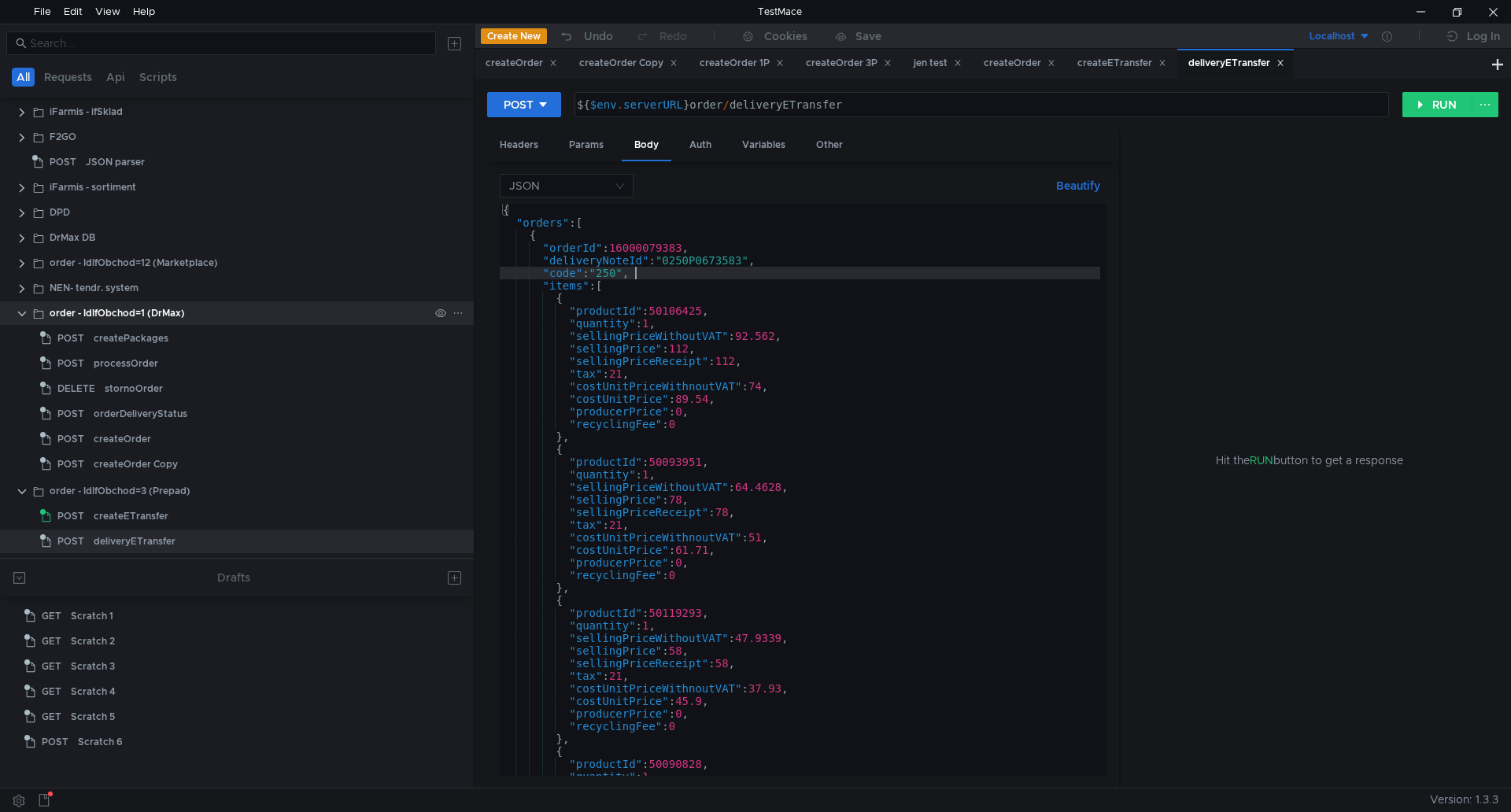
type textarea ""code": "250","
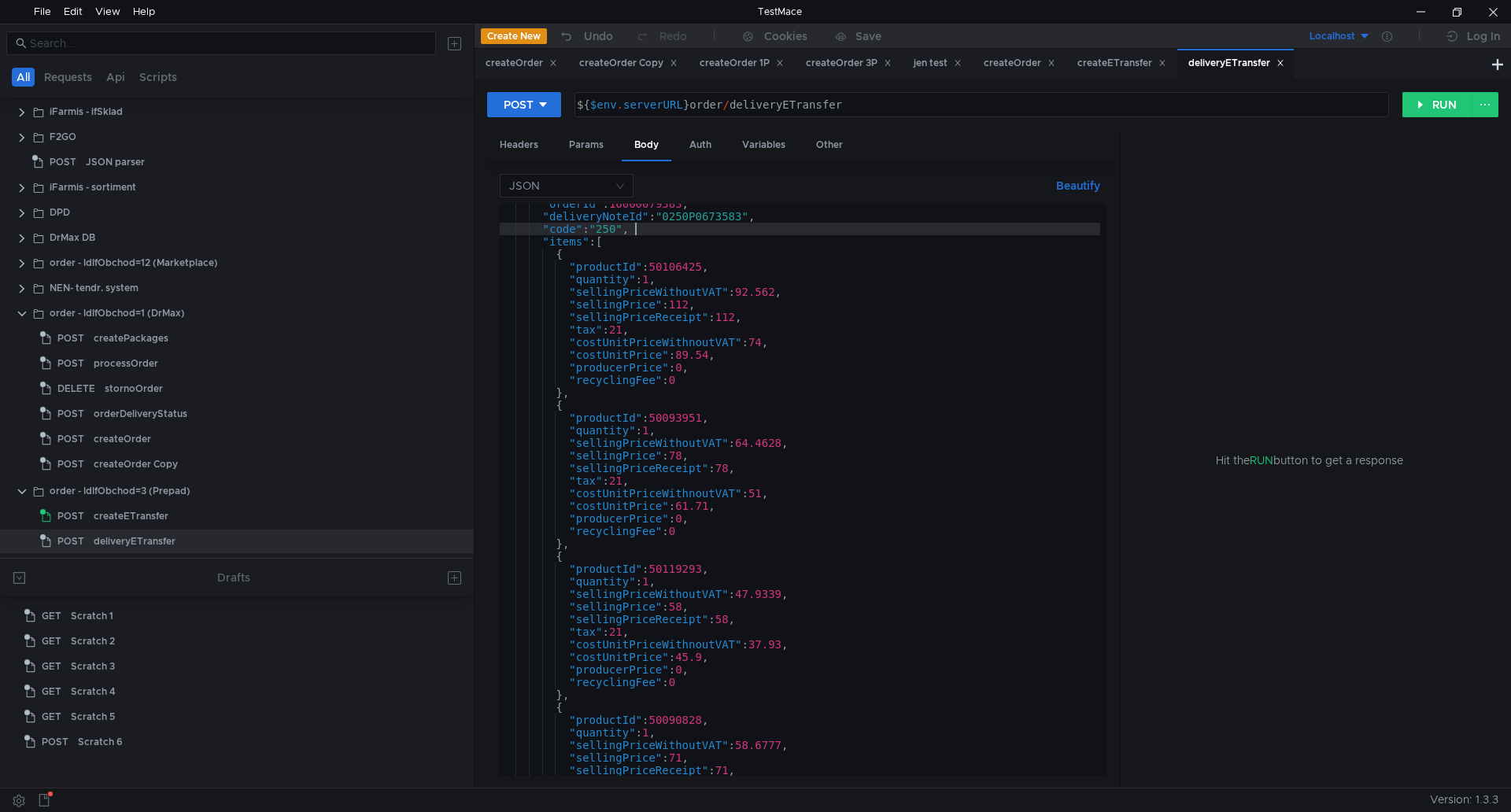
scroll to position [175, 0]
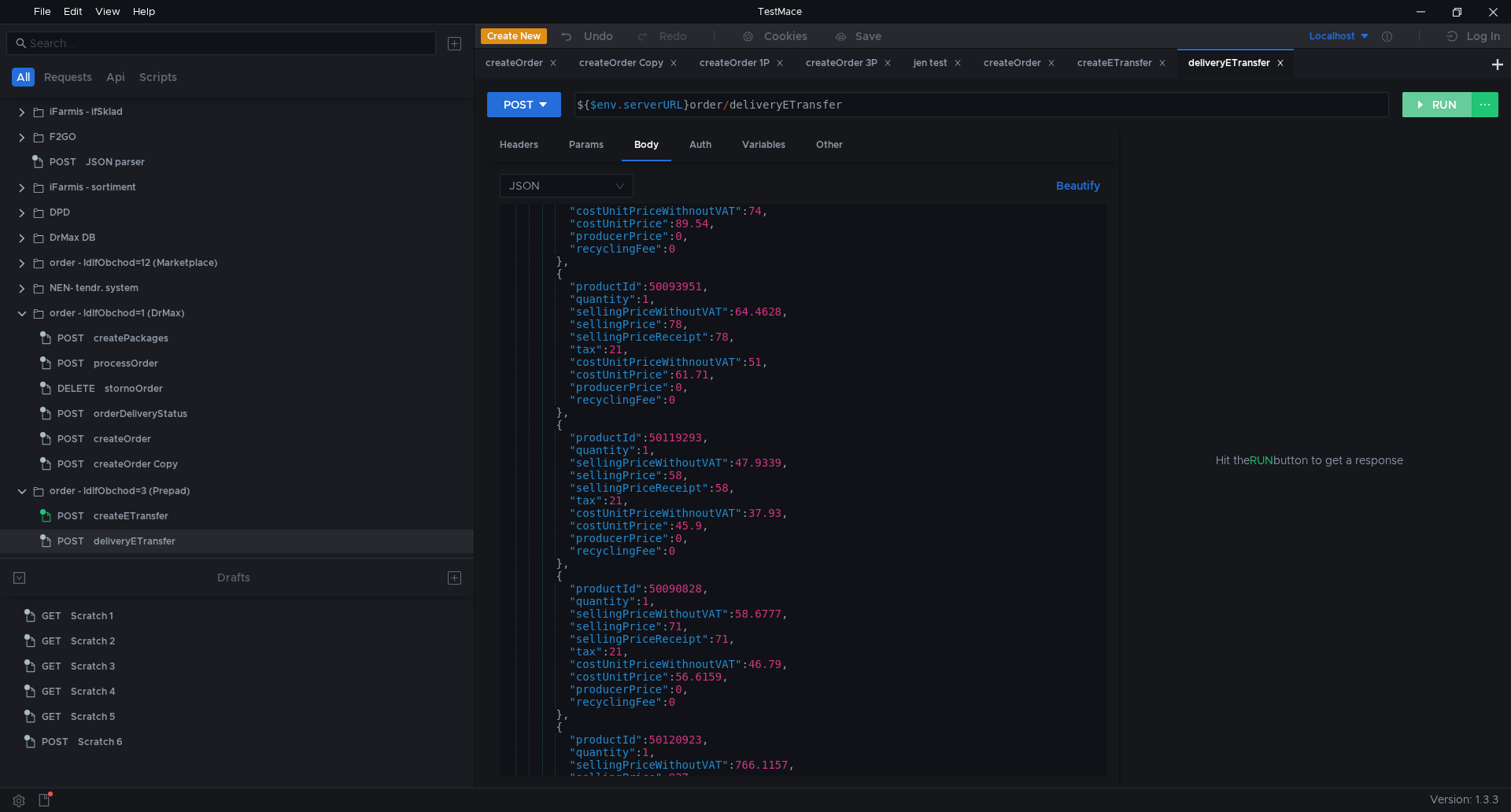
click at [1438, 106] on button "RUN" at bounding box center [1437, 105] width 70 height 25
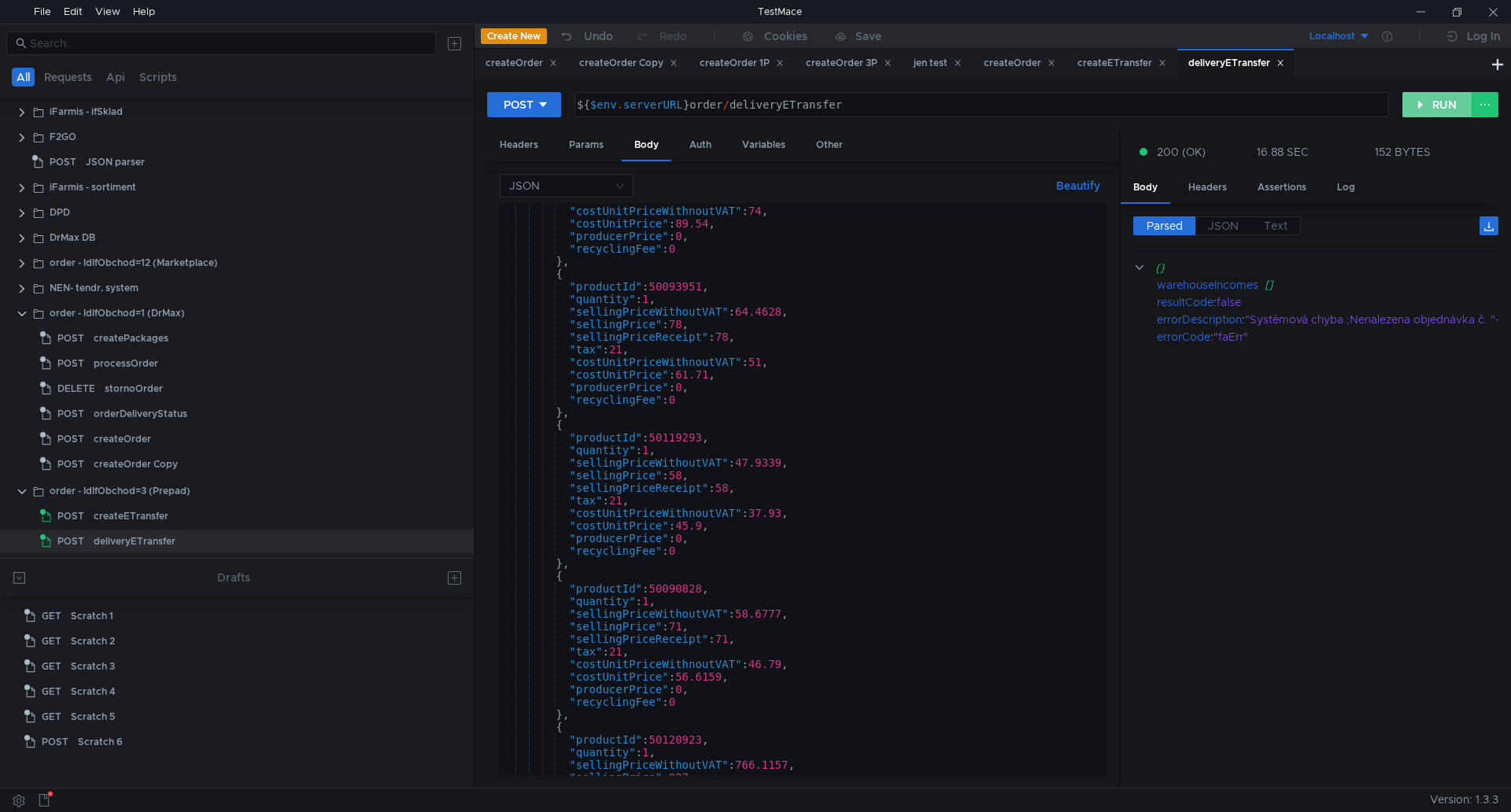
click at [1433, 104] on button "RUN" at bounding box center [1437, 105] width 70 height 25
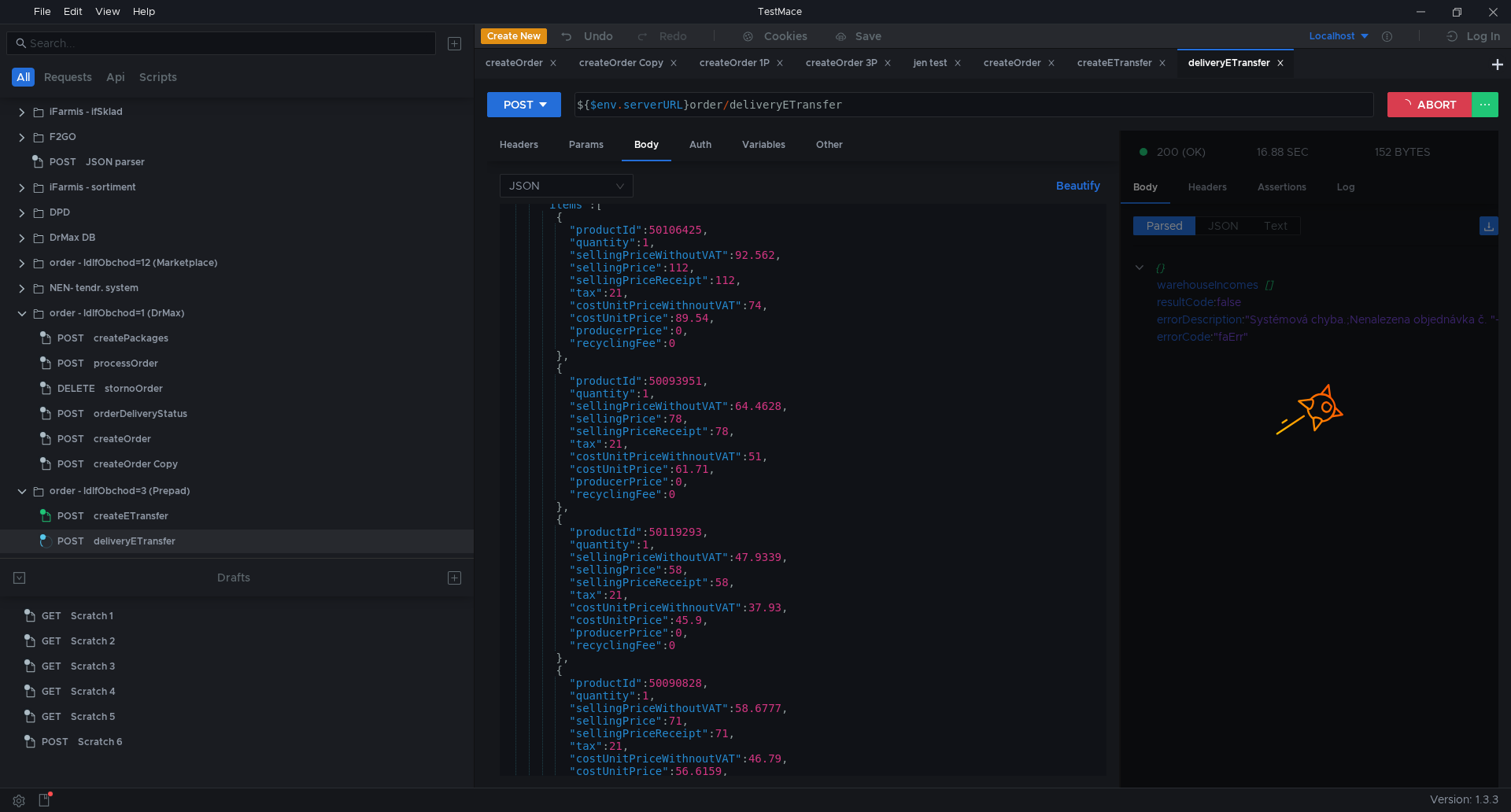
scroll to position [0, 0]
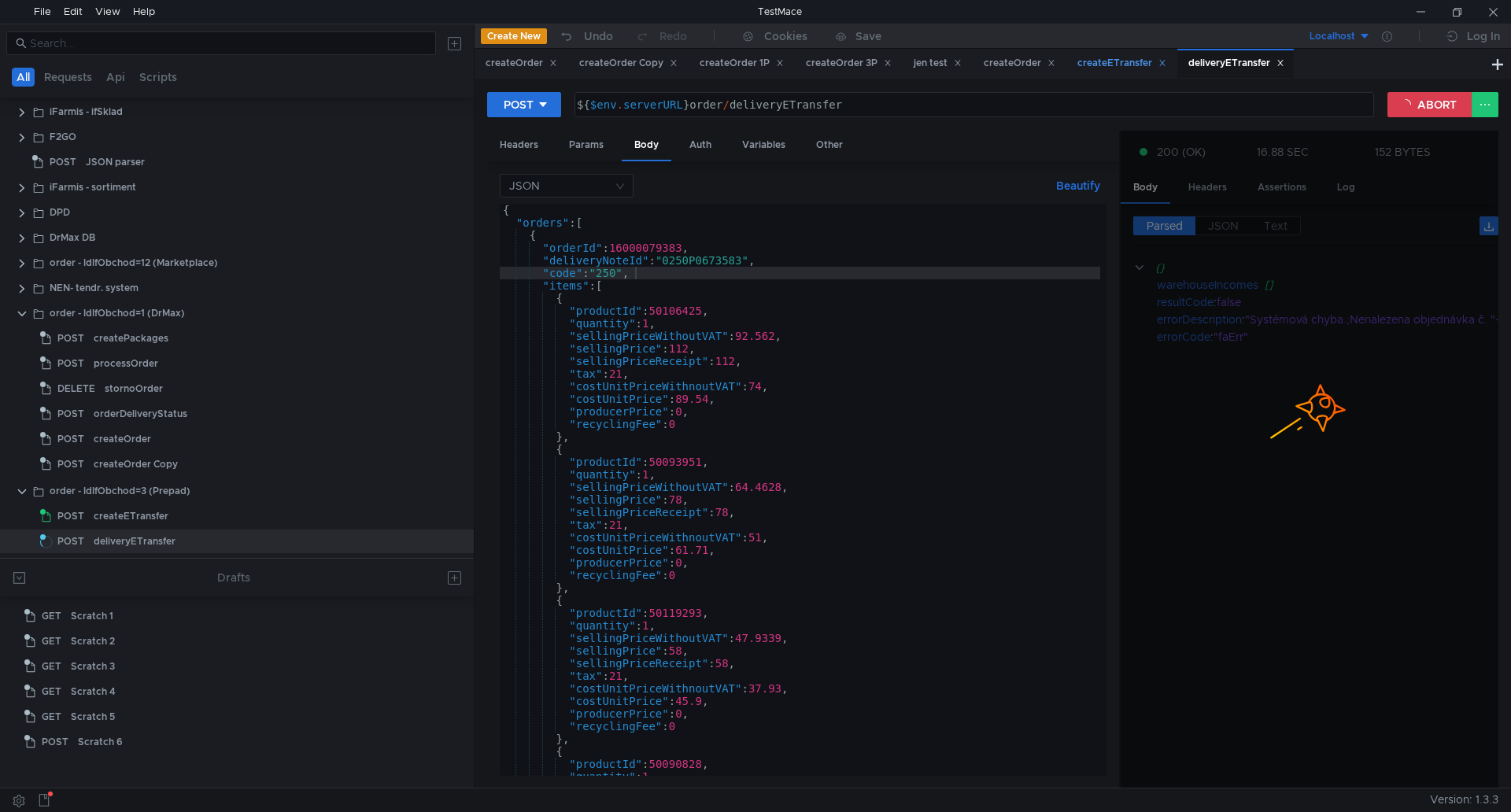
click at [1101, 60] on div "createETransfer" at bounding box center [1121, 63] width 89 height 17
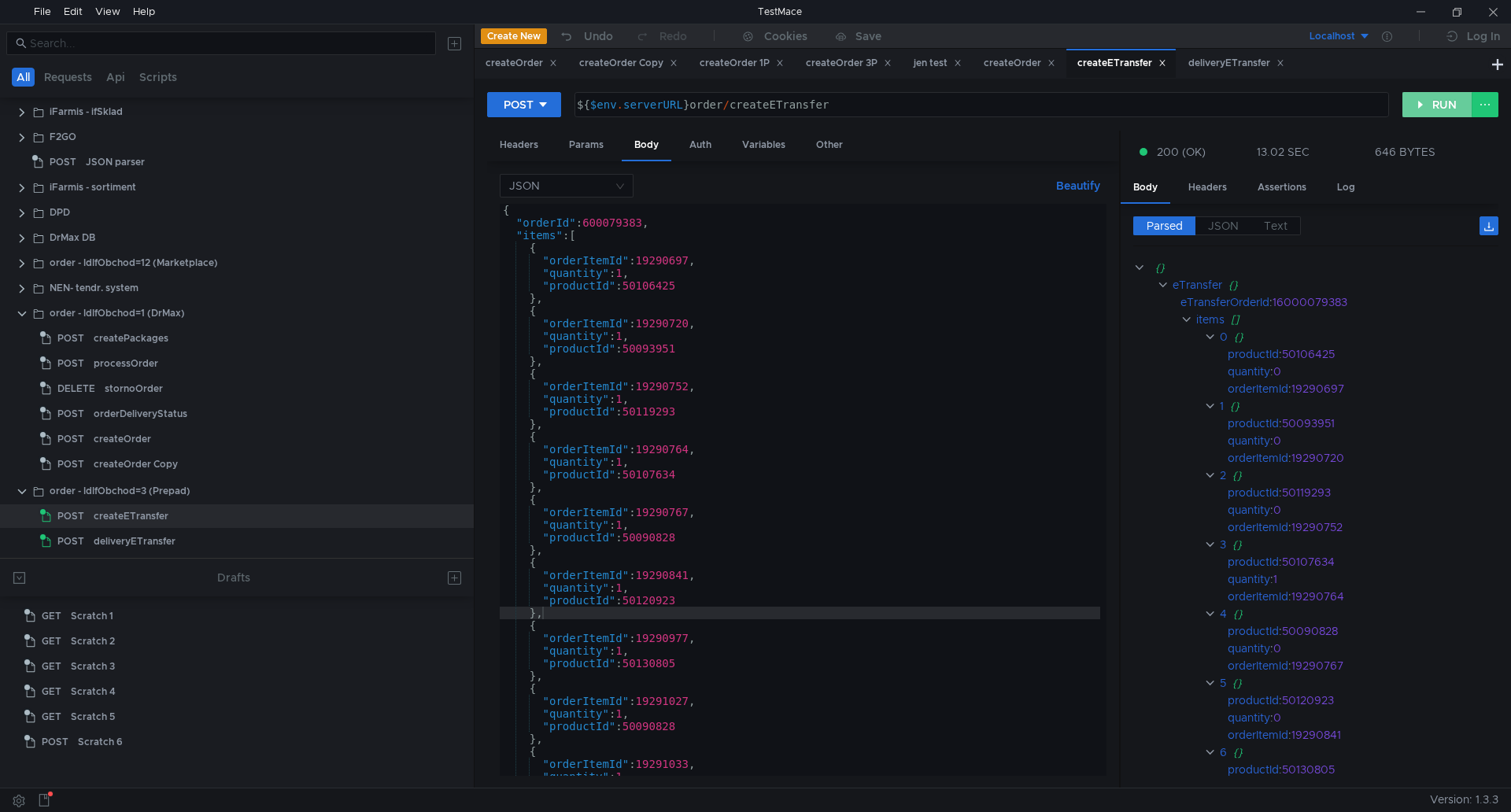
click at [1461, 106] on button "RUN" at bounding box center [1437, 105] width 70 height 25
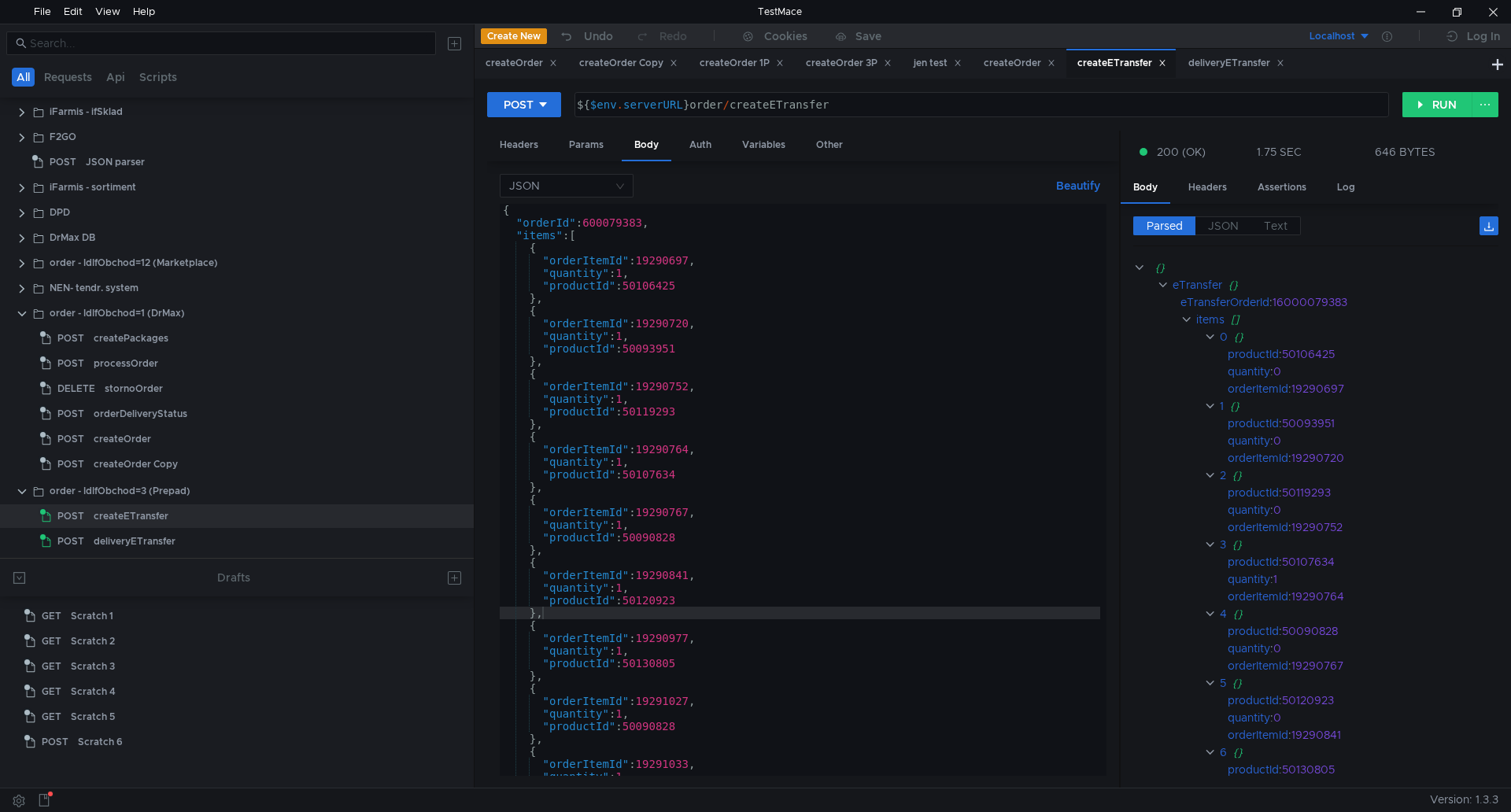
drag, startPoint x: 1212, startPoint y: 66, endPoint x: 1294, endPoint y: 85, distance: 84.2
click at [1212, 66] on div "deliveryETransfer" at bounding box center [1236, 63] width 96 height 17
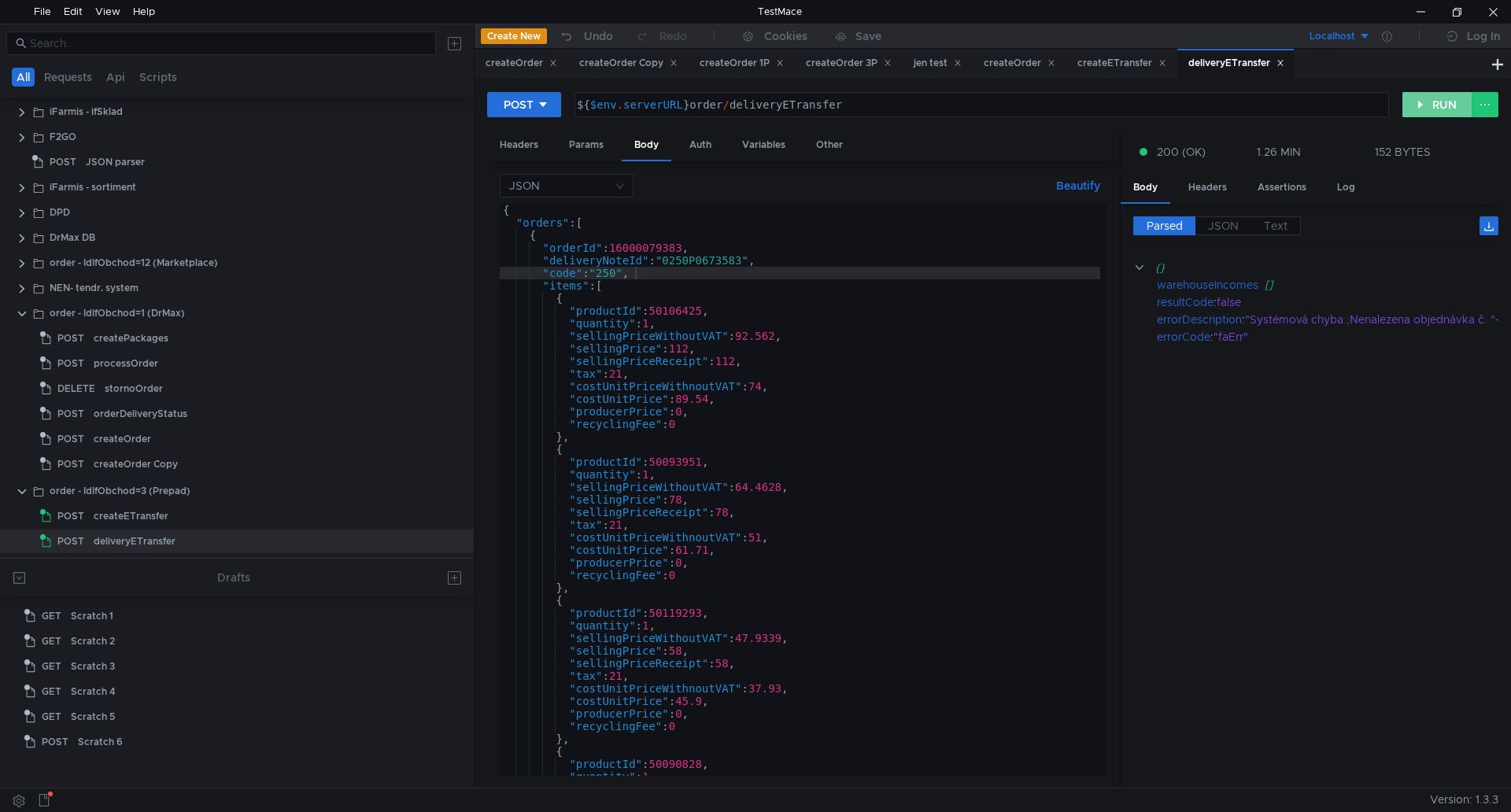
click at [1435, 105] on button "RUN" at bounding box center [1437, 105] width 70 height 25
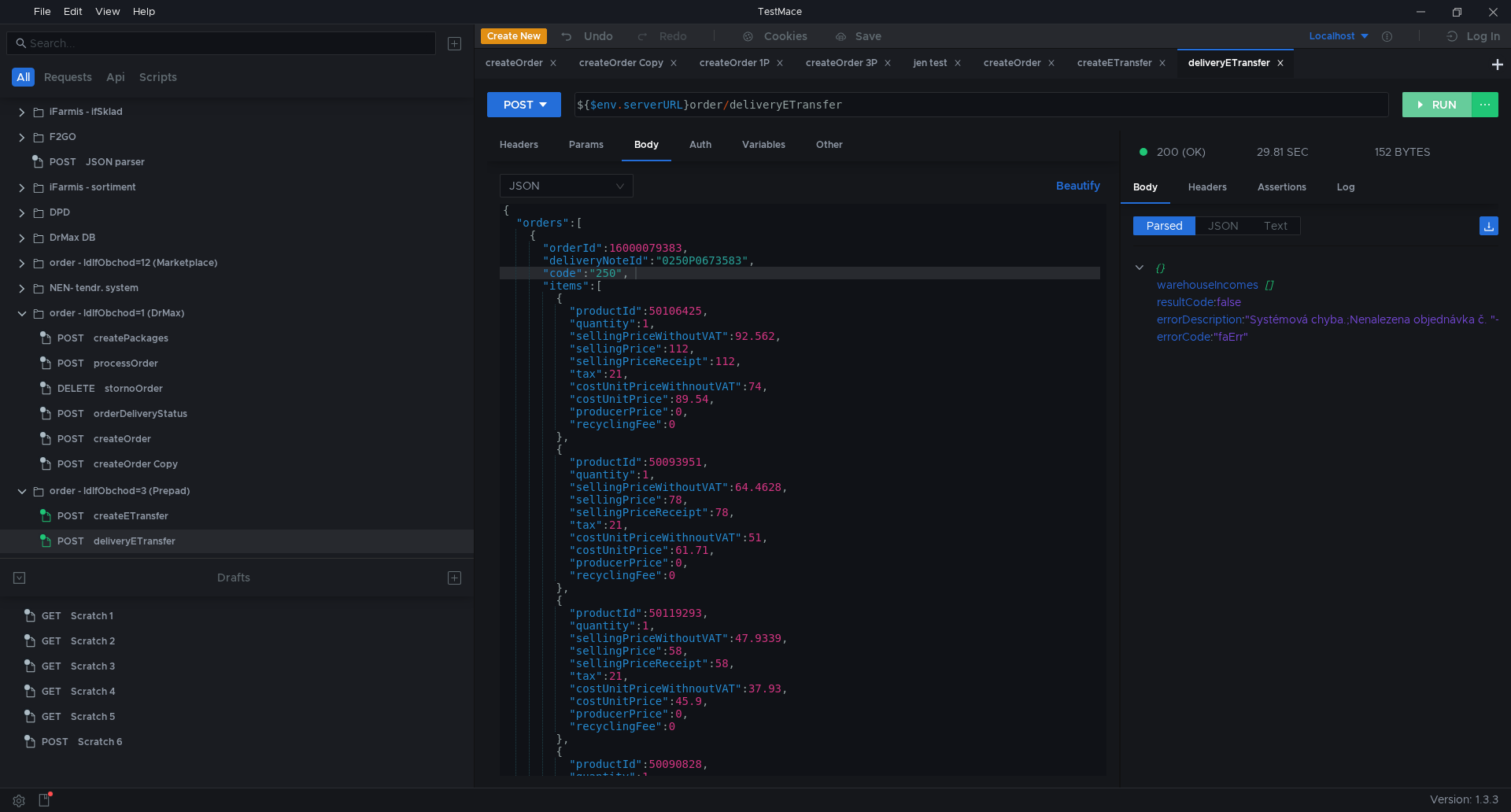
click at [1451, 111] on button "RUN" at bounding box center [1437, 105] width 70 height 25
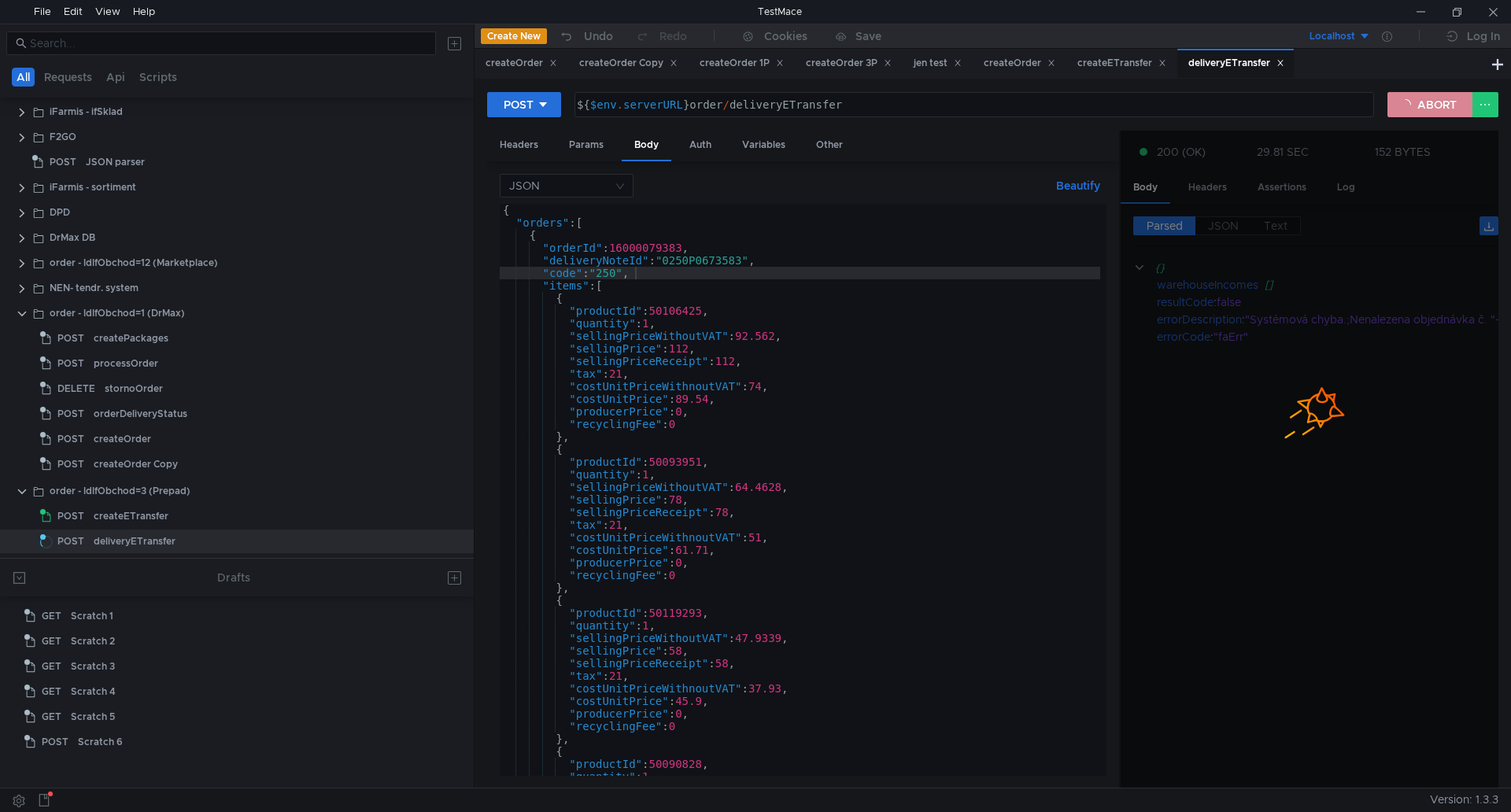
click at [1396, 102] on button "ABORT" at bounding box center [1430, 105] width 85 height 25
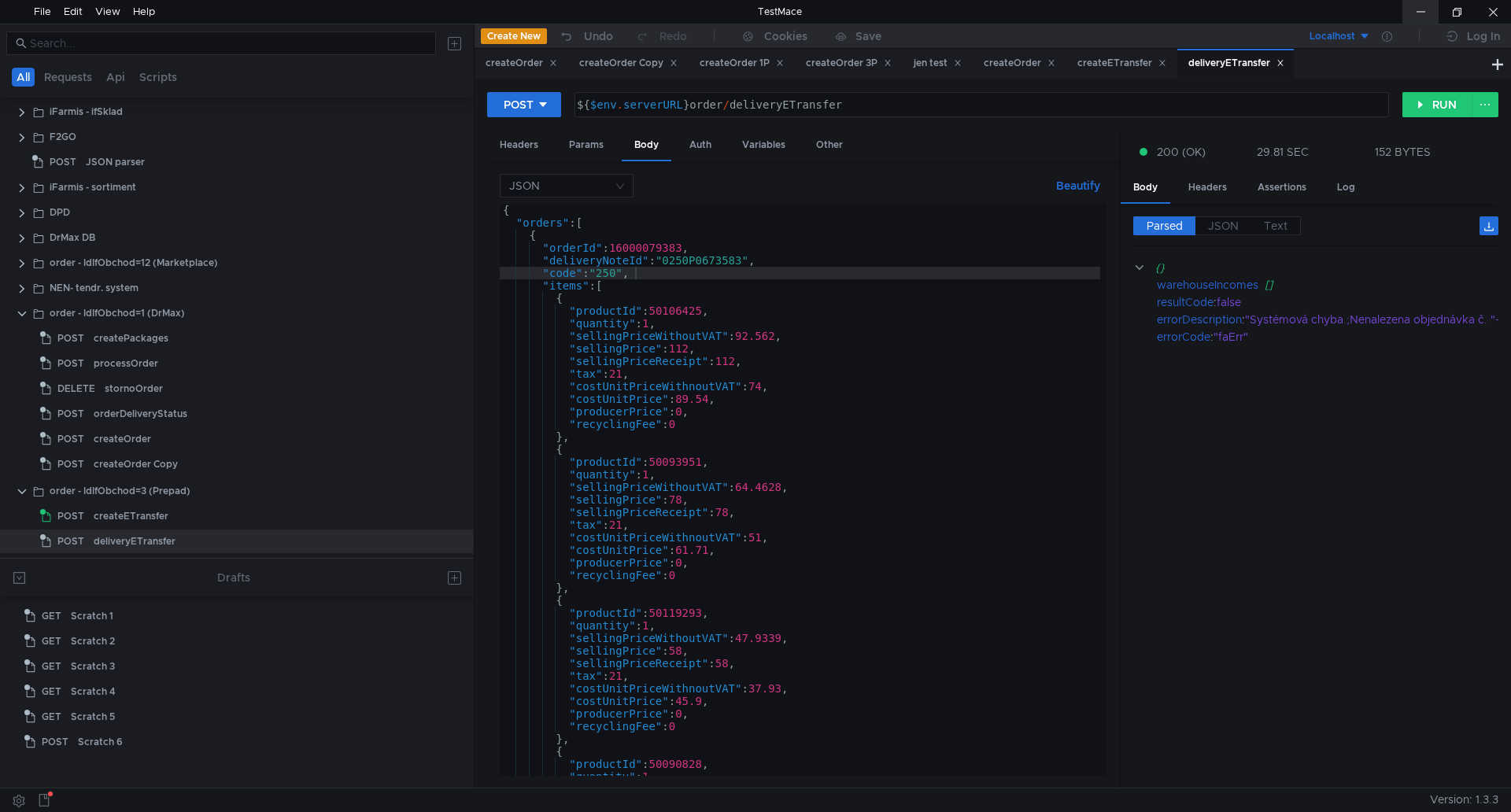
click at [1403, 0] on div at bounding box center [1420, 12] width 36 height 24
